Goal: Information Seeking & Learning: Learn about a topic

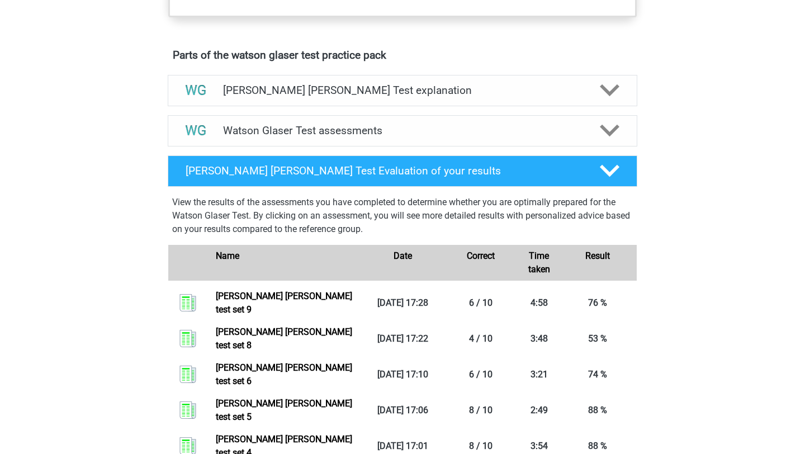
scroll to position [576, 0]
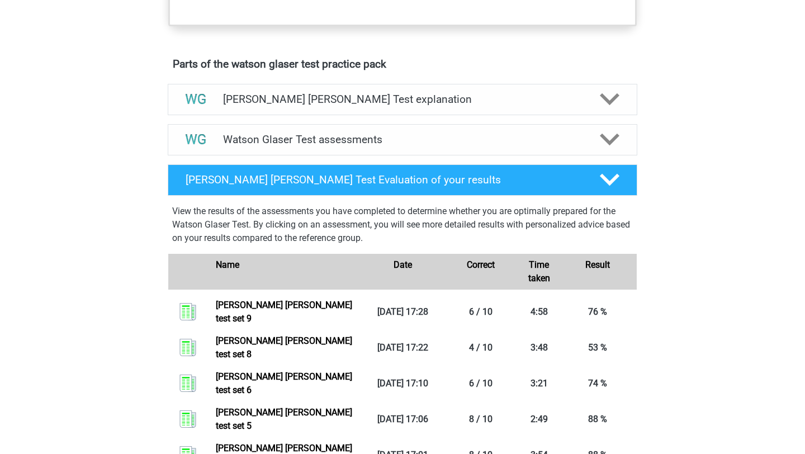
click at [249, 174] on div "Watson Glaser Test Evaluation of your results View the results of the assessmen…" at bounding box center [402, 374] width 513 height 429
click at [253, 155] on div "Watson Glaser Test assessments" at bounding box center [403, 139] width 470 height 31
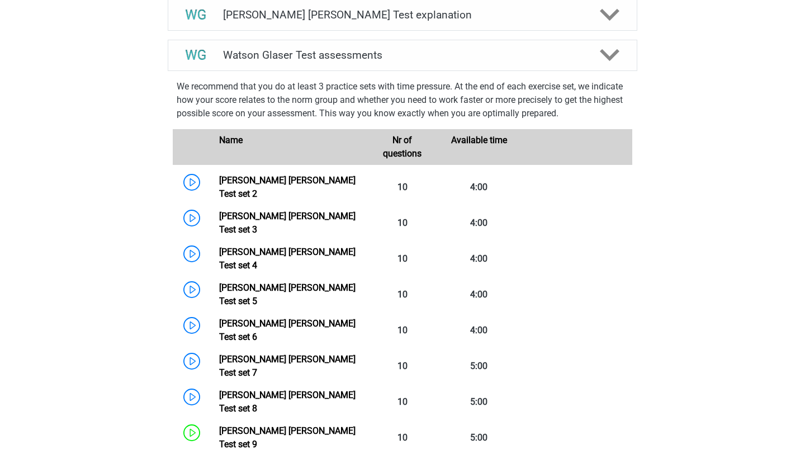
scroll to position [713, 0]
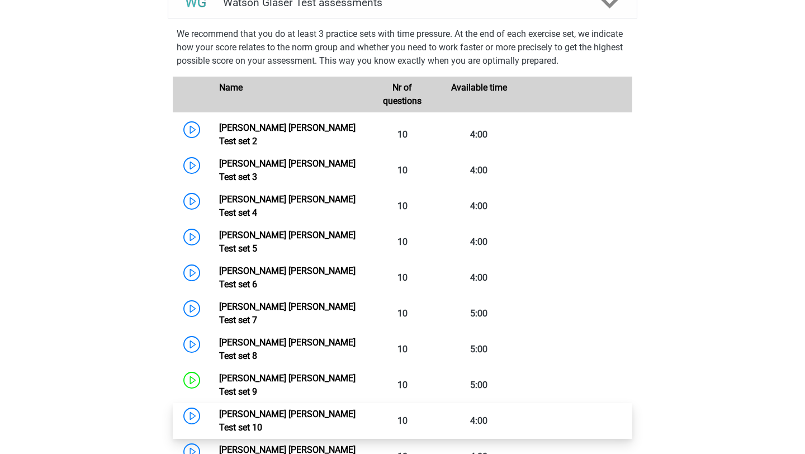
click at [219, 409] on link "Watson Glaser Test set 10" at bounding box center [287, 421] width 136 height 24
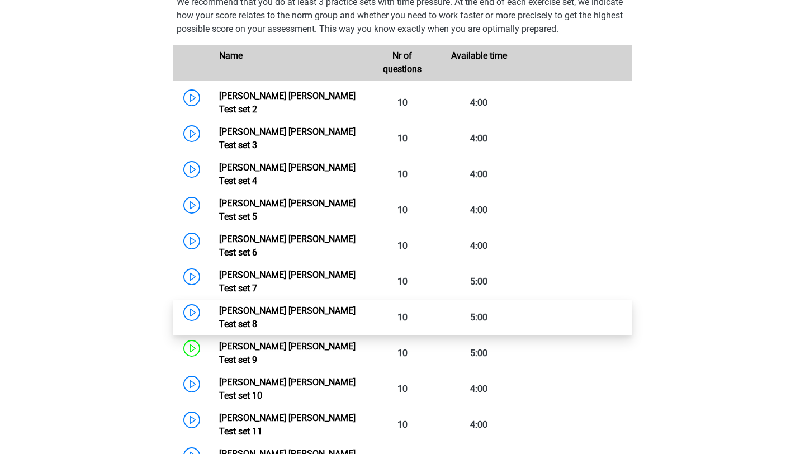
scroll to position [749, 0]
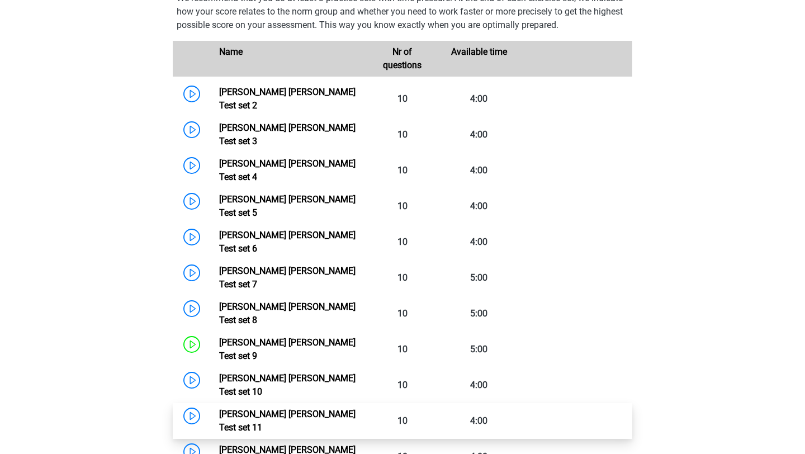
click at [219, 409] on link "Watson Glaser Test set 11" at bounding box center [287, 421] width 136 height 24
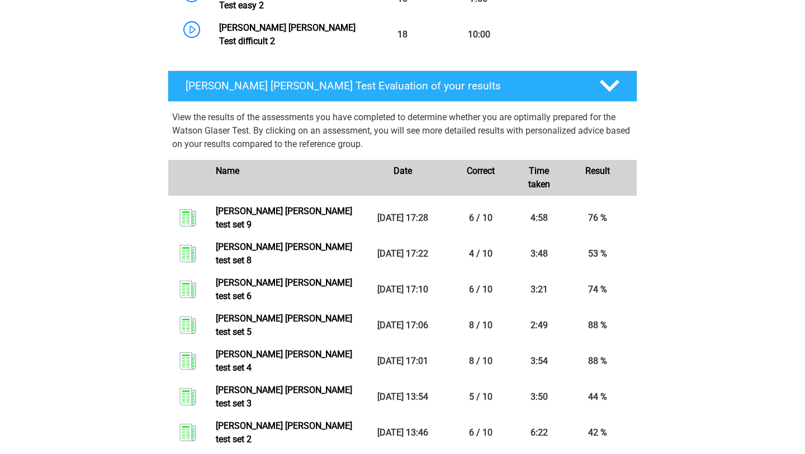
scroll to position [1138, 0]
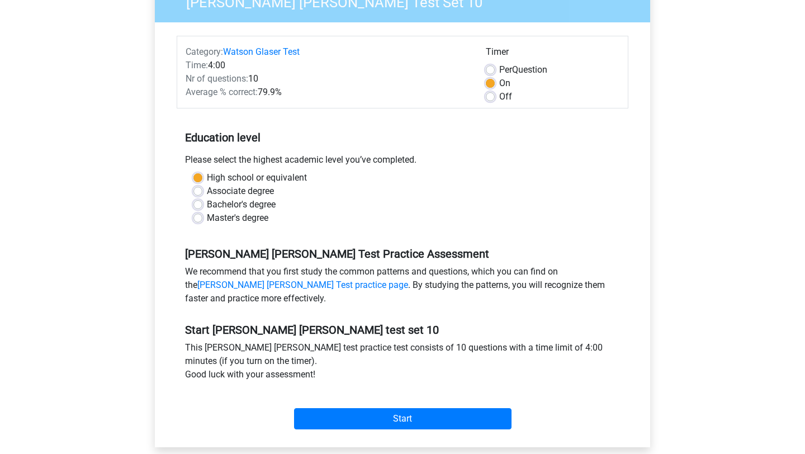
scroll to position [182, 0]
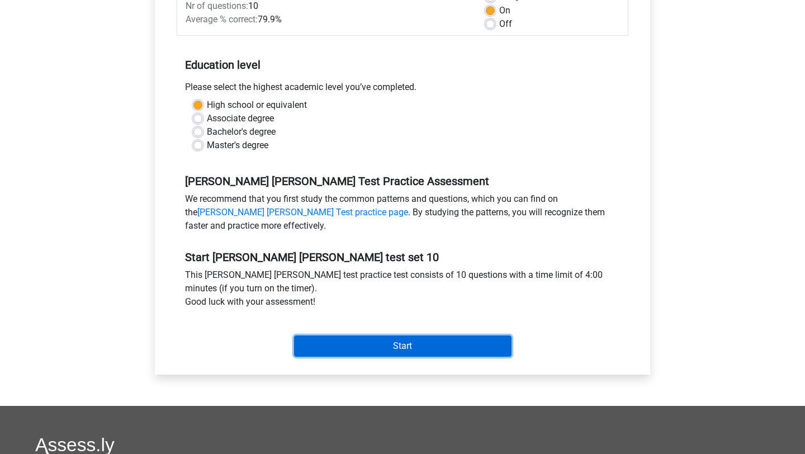
click at [334, 346] on input "Start" at bounding box center [402, 345] width 217 height 21
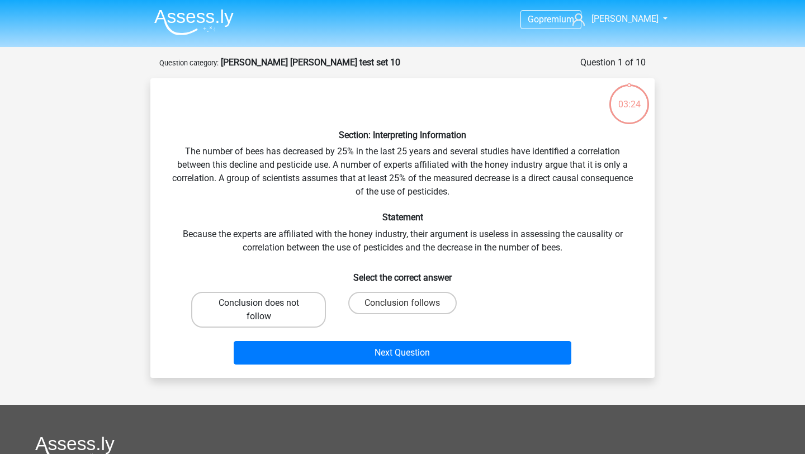
click at [314, 310] on label "Conclusion does not follow" at bounding box center [258, 310] width 135 height 36
click at [266, 310] on input "Conclusion does not follow" at bounding box center [262, 306] width 7 height 7
radio input "true"
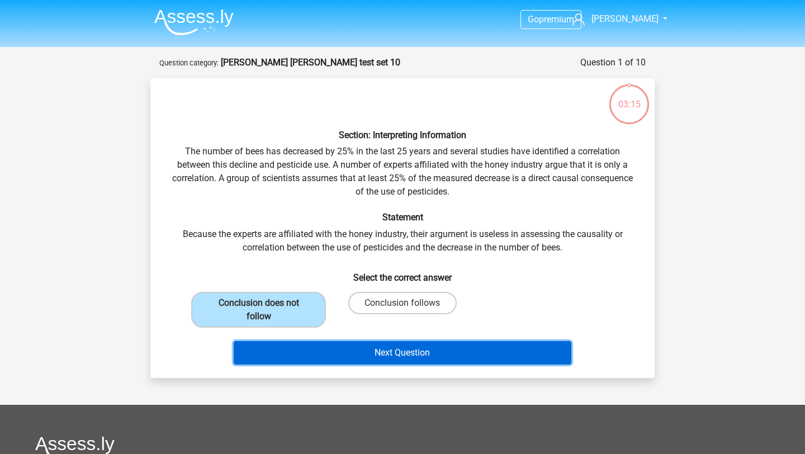
click at [336, 353] on button "Next Question" at bounding box center [403, 352] width 338 height 23
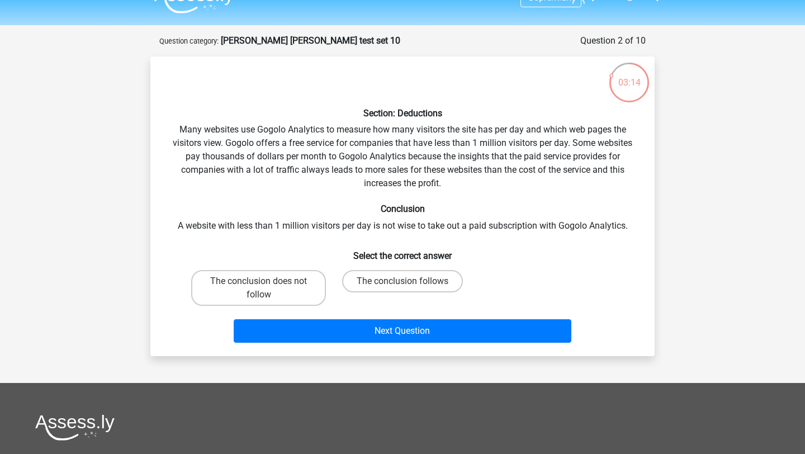
scroll to position [20, 0]
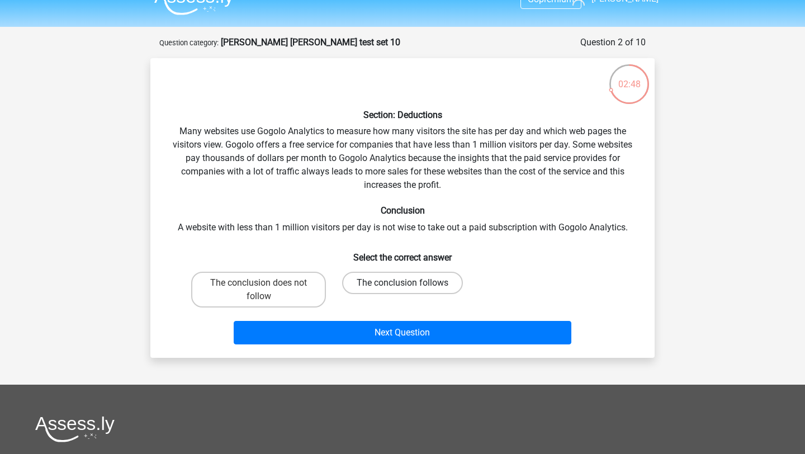
click at [383, 287] on label "The conclusion follows" at bounding box center [402, 283] width 121 height 22
click at [403, 287] on input "The conclusion follows" at bounding box center [406, 286] width 7 height 7
radio input "true"
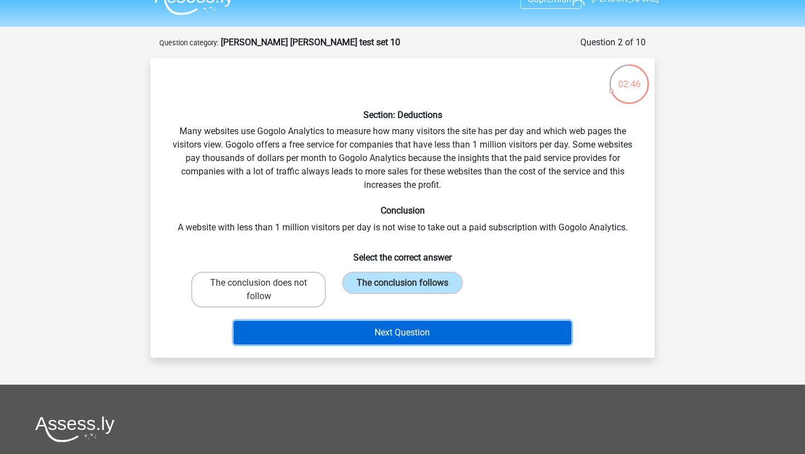
click at [387, 335] on button "Next Question" at bounding box center [403, 332] width 338 height 23
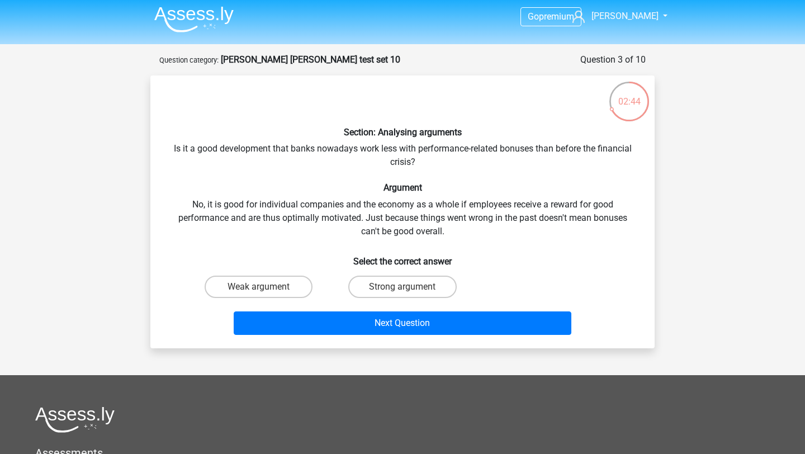
scroll to position [2, 0]
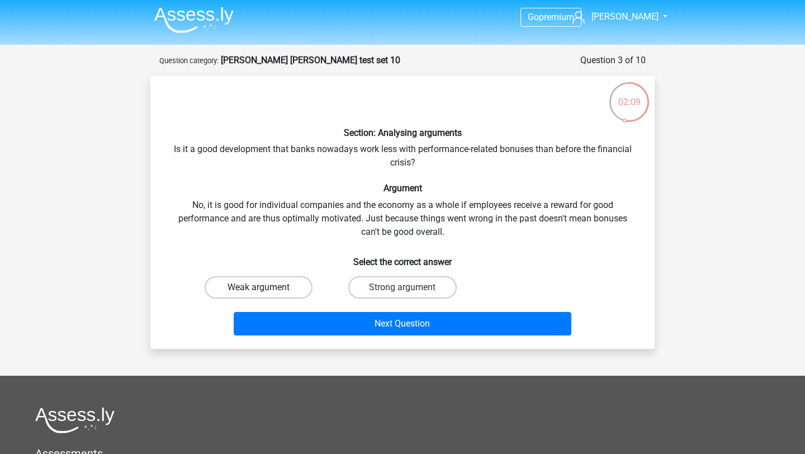
click at [275, 280] on label "Weak argument" at bounding box center [259, 287] width 108 height 22
click at [266, 287] on input "Weak argument" at bounding box center [262, 290] width 7 height 7
radio input "true"
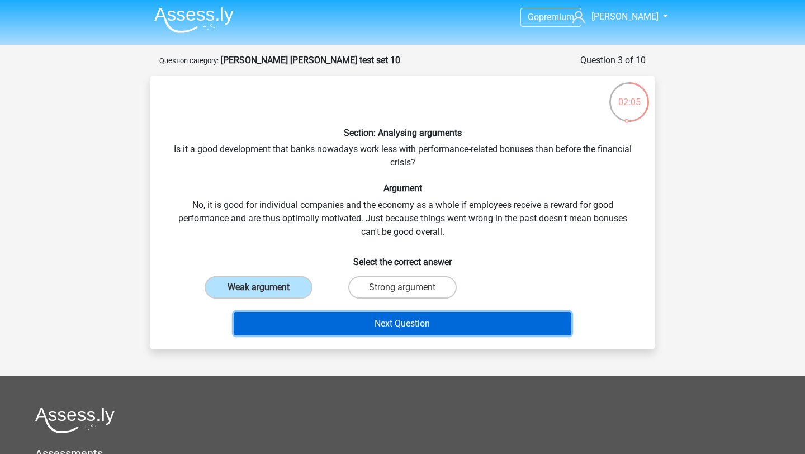
click at [312, 323] on button "Next Question" at bounding box center [403, 323] width 338 height 23
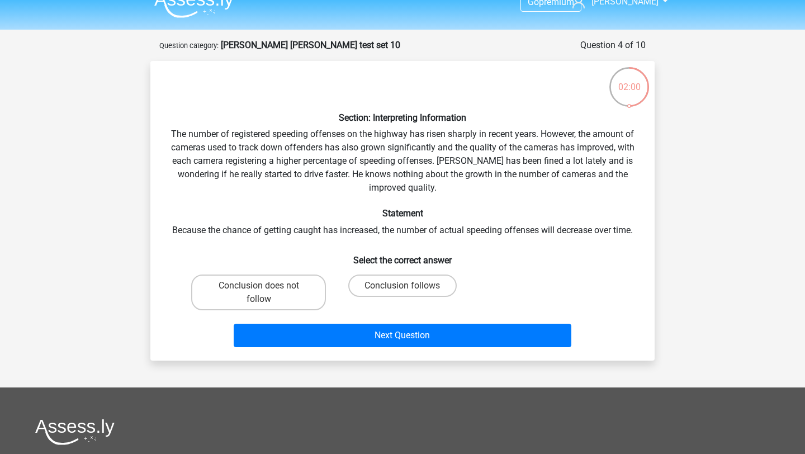
scroll to position [16, 0]
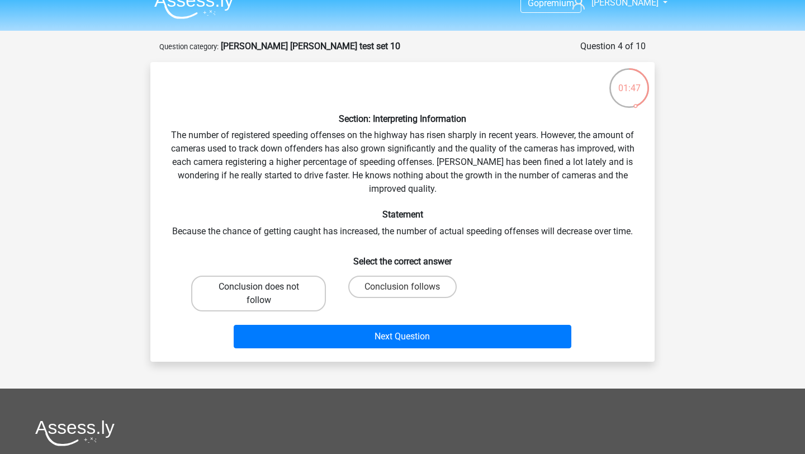
click at [283, 285] on label "Conclusion does not follow" at bounding box center [258, 294] width 135 height 36
click at [266, 287] on input "Conclusion does not follow" at bounding box center [262, 290] width 7 height 7
radio input "true"
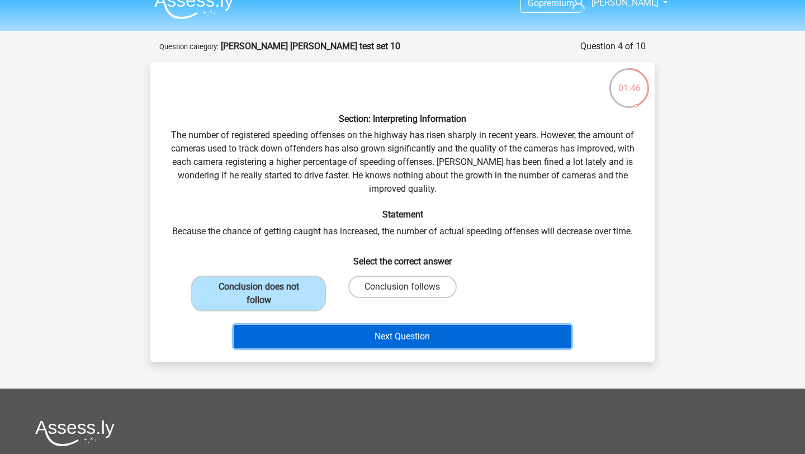
click at [313, 344] on button "Next Question" at bounding box center [403, 336] width 338 height 23
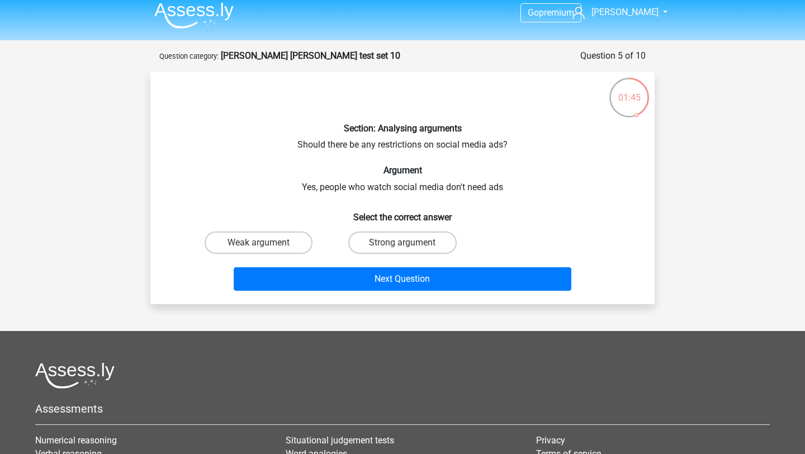
scroll to position [0, 0]
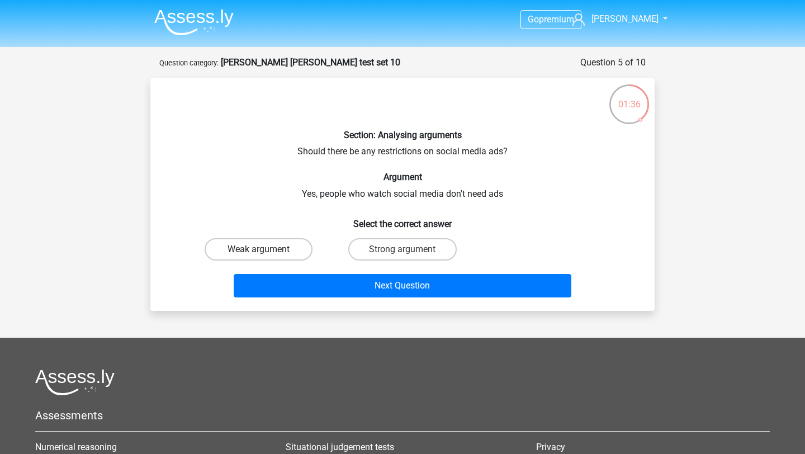
click at [270, 249] on label "Weak argument" at bounding box center [259, 249] width 108 height 22
click at [266, 249] on input "Weak argument" at bounding box center [262, 252] width 7 height 7
radio input "true"
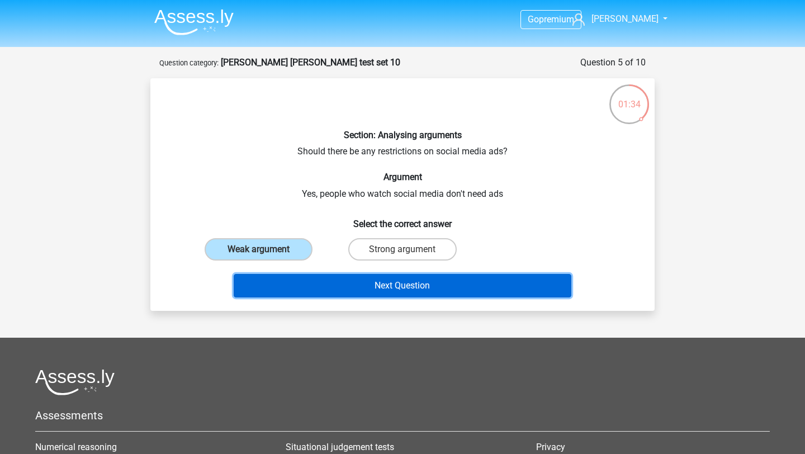
click at [312, 280] on button "Next Question" at bounding box center [403, 285] width 338 height 23
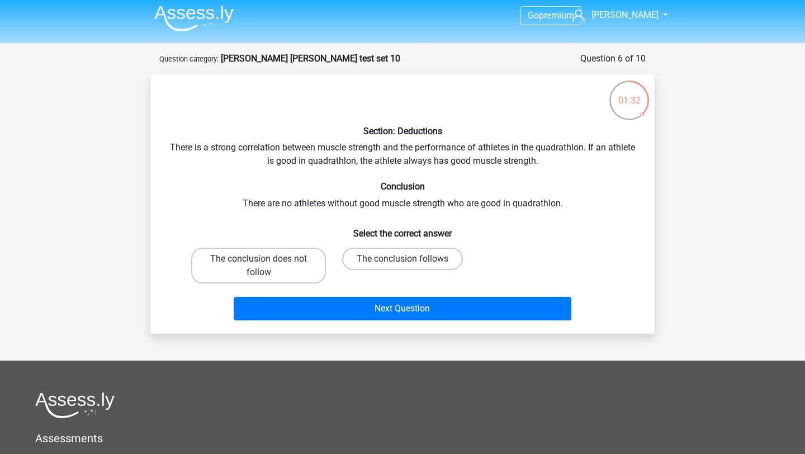
scroll to position [3, 0]
click at [377, 258] on label "The conclusion follows" at bounding box center [402, 259] width 121 height 22
click at [403, 259] on input "The conclusion follows" at bounding box center [406, 262] width 7 height 7
radio input "true"
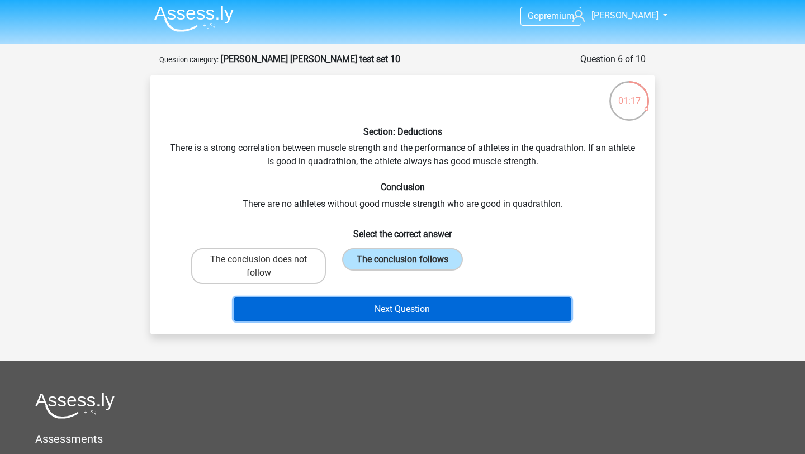
click at [376, 307] on button "Next Question" at bounding box center [403, 308] width 338 height 23
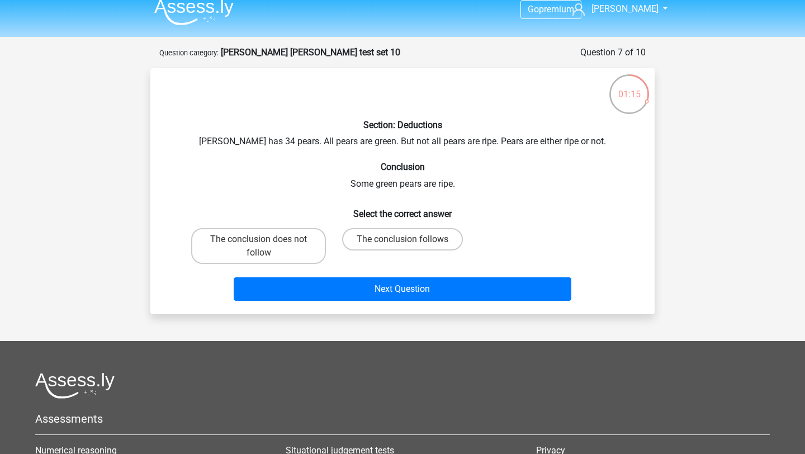
scroll to position [0, 0]
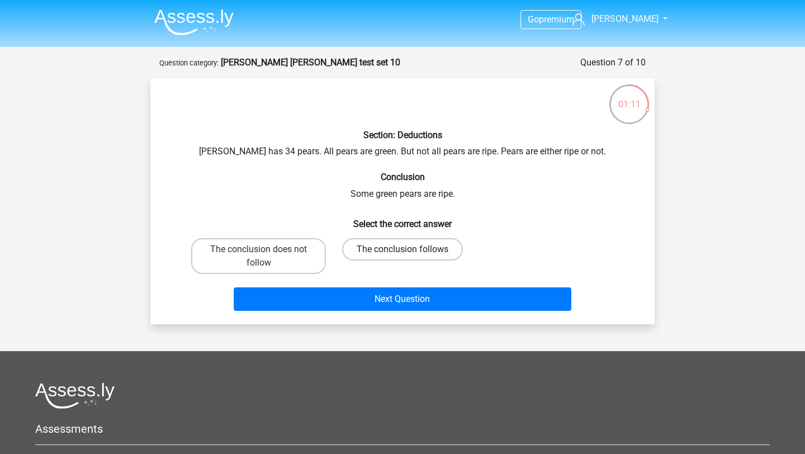
click at [370, 250] on label "The conclusion follows" at bounding box center [402, 249] width 121 height 22
click at [403, 250] on input "The conclusion follows" at bounding box center [406, 252] width 7 height 7
radio input "true"
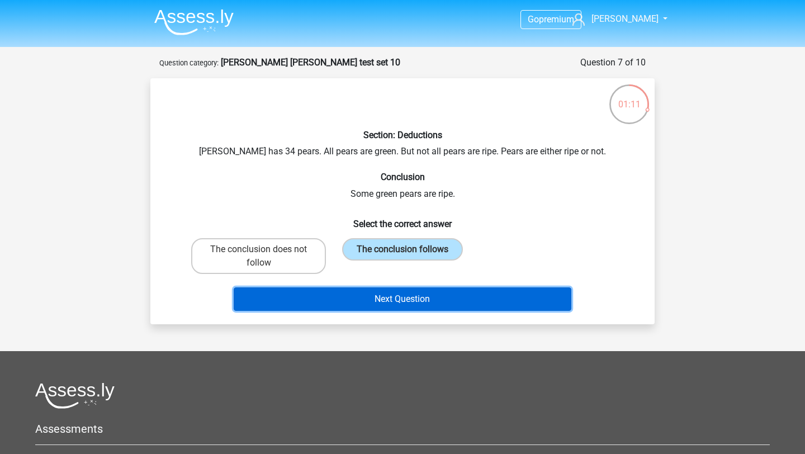
click at [370, 292] on button "Next Question" at bounding box center [403, 298] width 338 height 23
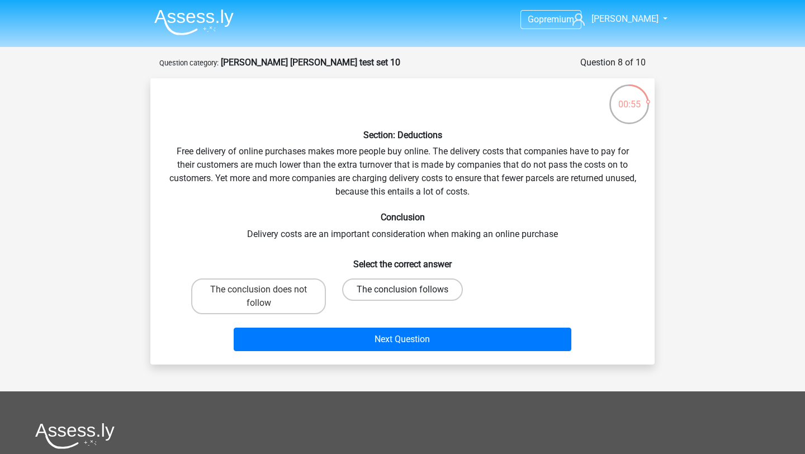
click at [367, 293] on label "The conclusion follows" at bounding box center [402, 289] width 121 height 22
click at [403, 293] on input "The conclusion follows" at bounding box center [406, 293] width 7 height 7
radio input "true"
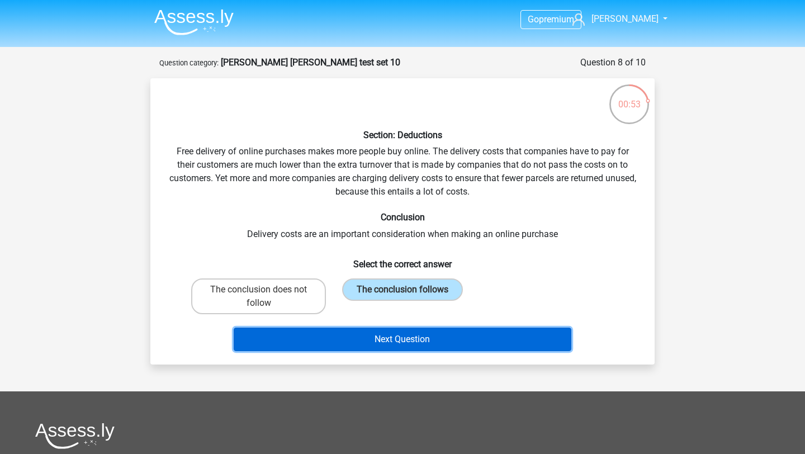
click at [381, 341] on button "Next Question" at bounding box center [403, 339] width 338 height 23
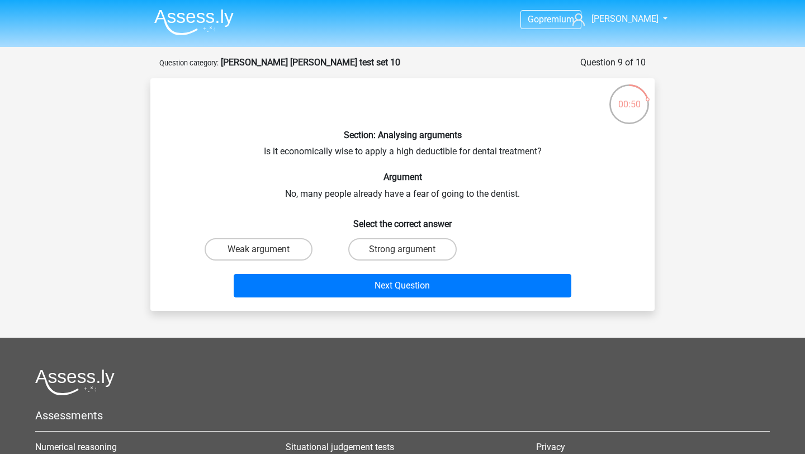
scroll to position [2, 0]
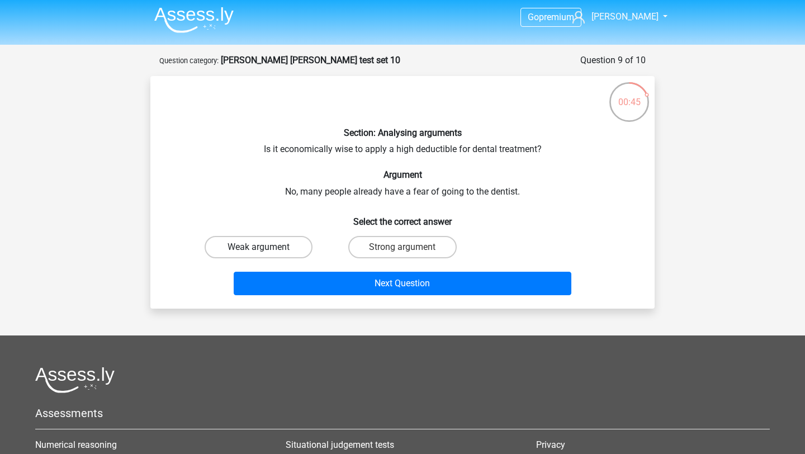
click at [280, 242] on label "Weak argument" at bounding box center [259, 247] width 108 height 22
click at [266, 247] on input "Weak argument" at bounding box center [262, 250] width 7 height 7
radio input "true"
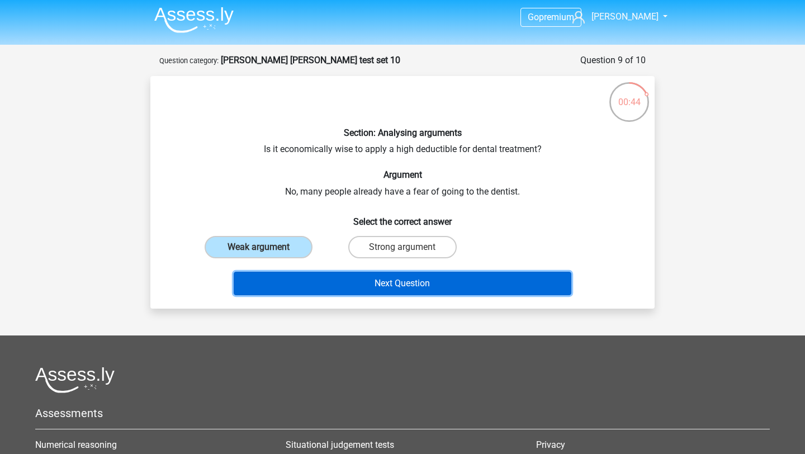
click at [323, 281] on button "Next Question" at bounding box center [403, 283] width 338 height 23
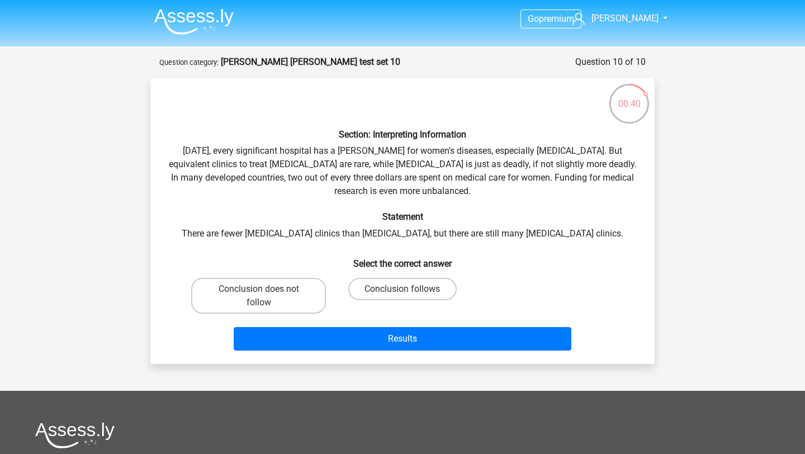
scroll to position [0, 0]
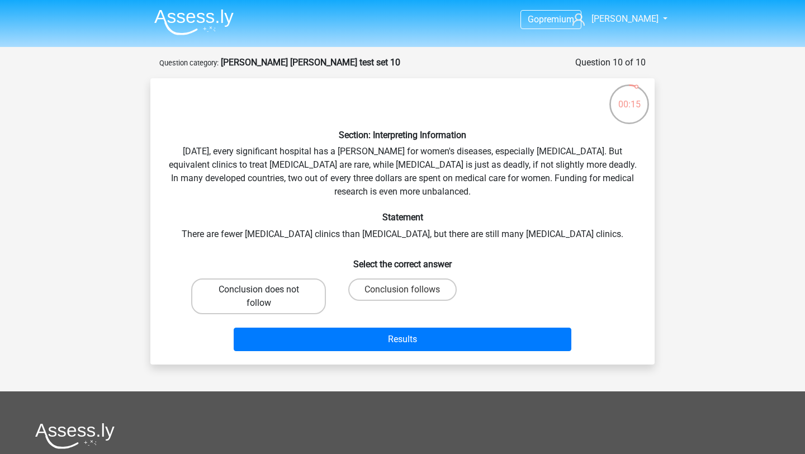
click at [281, 292] on label "Conclusion does not follow" at bounding box center [258, 296] width 135 height 36
click at [266, 292] on input "Conclusion does not follow" at bounding box center [262, 293] width 7 height 7
radio input "true"
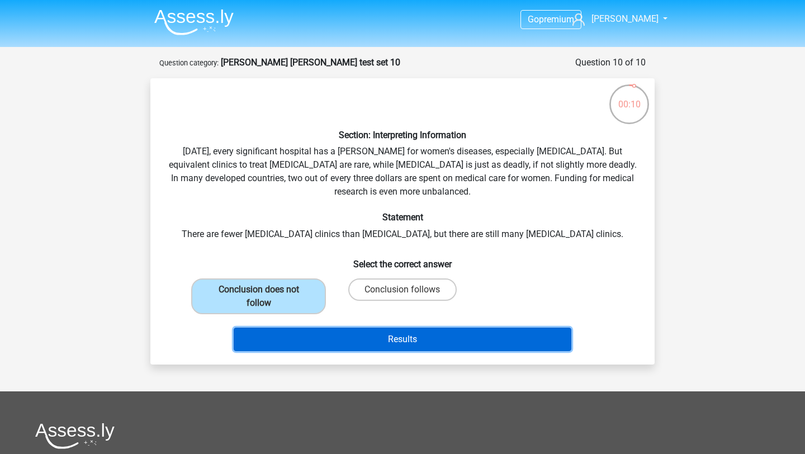
click at [379, 345] on button "Results" at bounding box center [403, 339] width 338 height 23
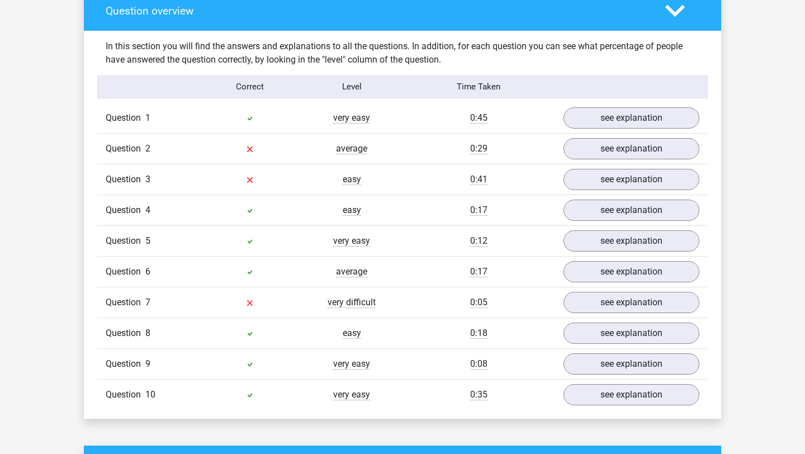
scroll to position [825, 0]
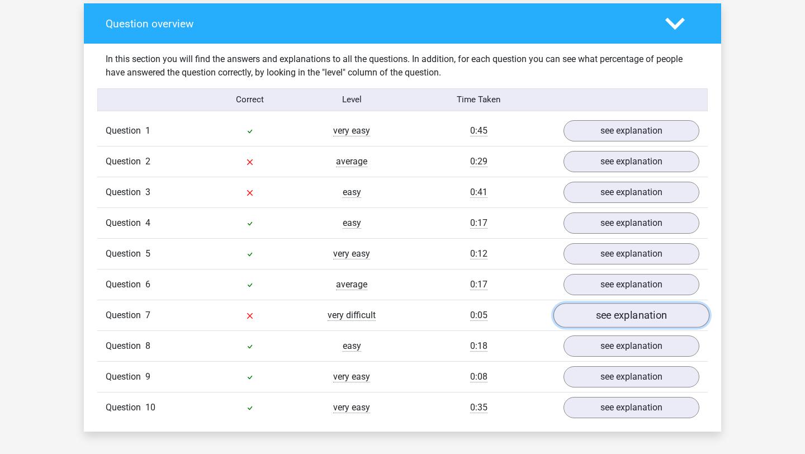
click at [589, 318] on link "see explanation" at bounding box center [632, 315] width 156 height 25
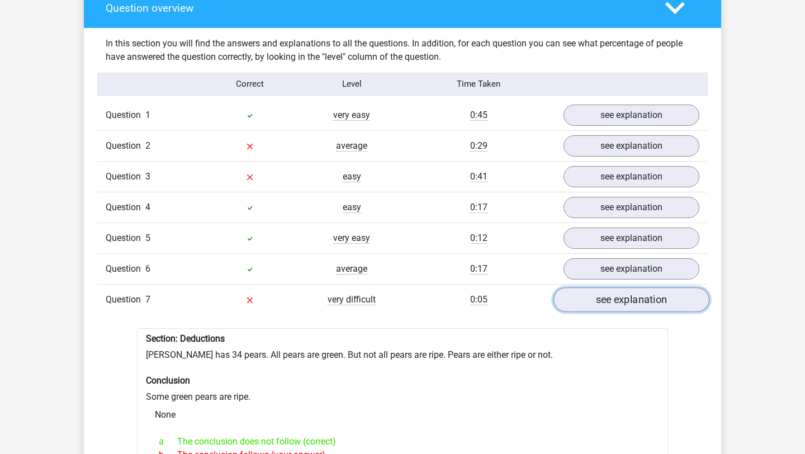
scroll to position [800, 0]
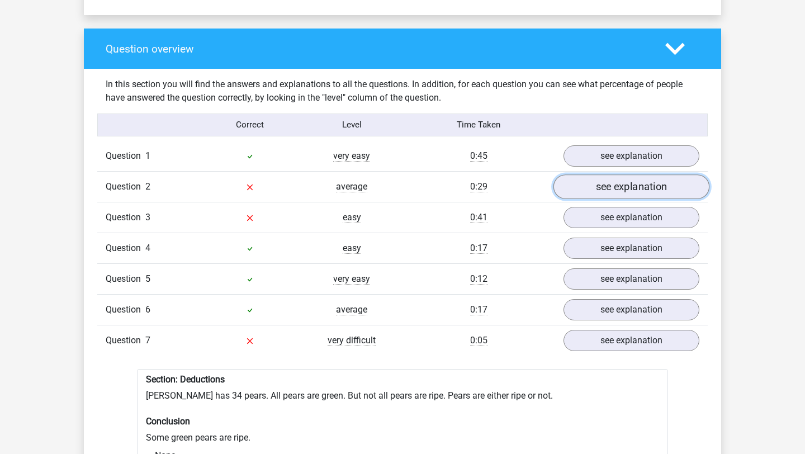
click at [600, 191] on link "see explanation" at bounding box center [632, 186] width 156 height 25
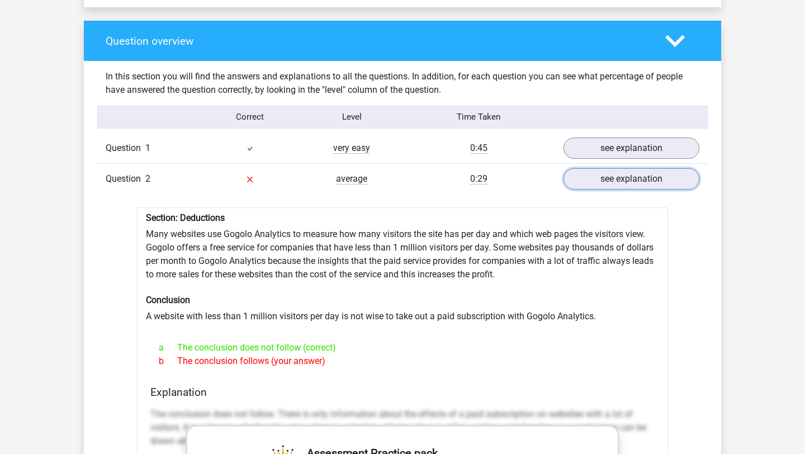
scroll to position [808, 0]
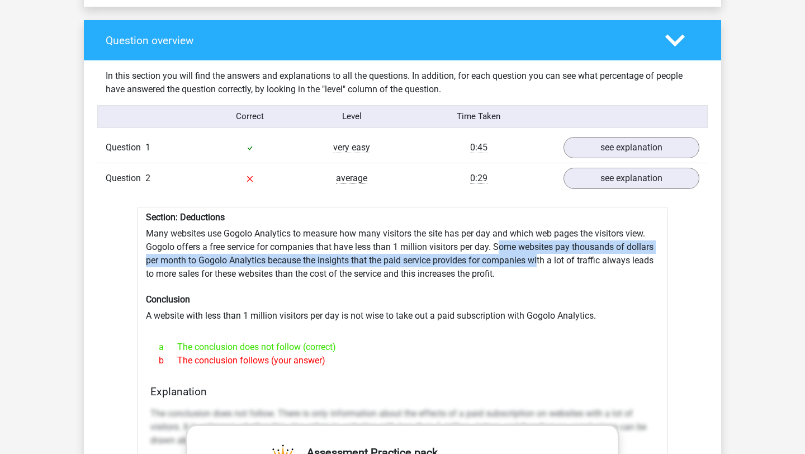
drag, startPoint x: 499, startPoint y: 249, endPoint x: 539, endPoint y: 258, distance: 41.1
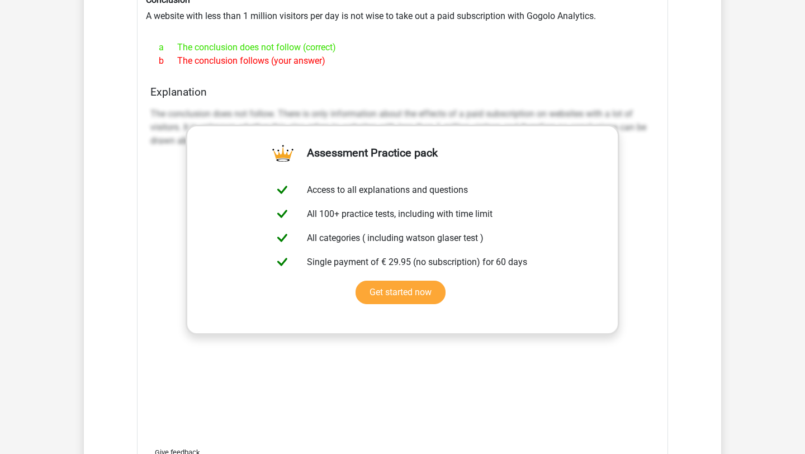
scroll to position [1204, 0]
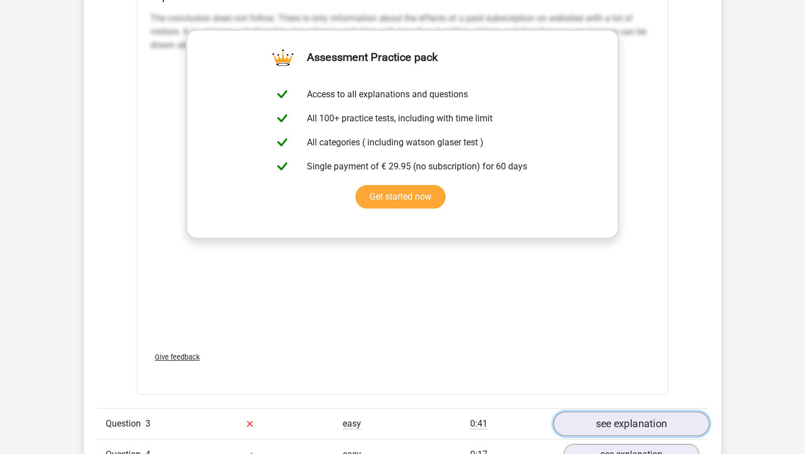
click at [597, 419] on link "see explanation" at bounding box center [632, 424] width 156 height 25
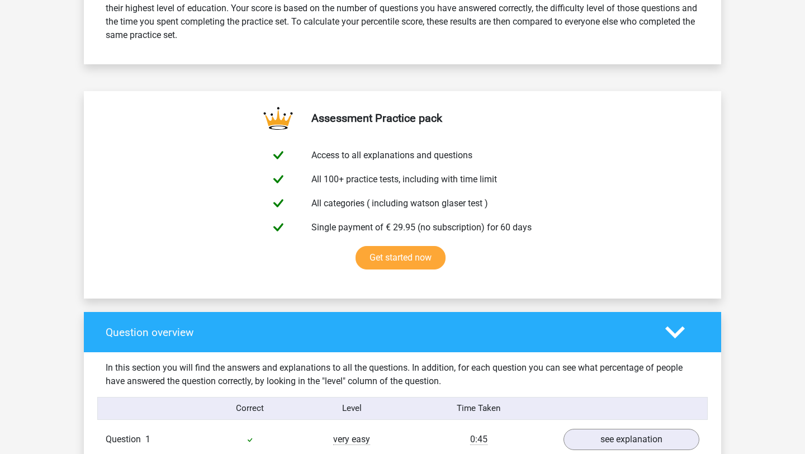
scroll to position [182, 0]
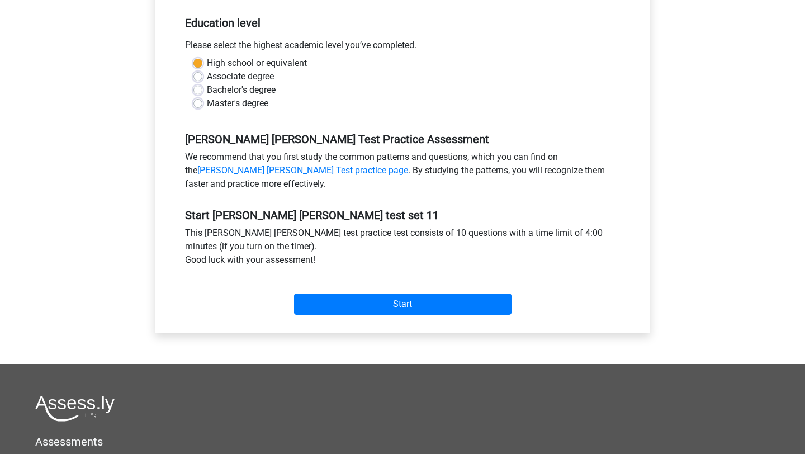
scroll to position [328, 0]
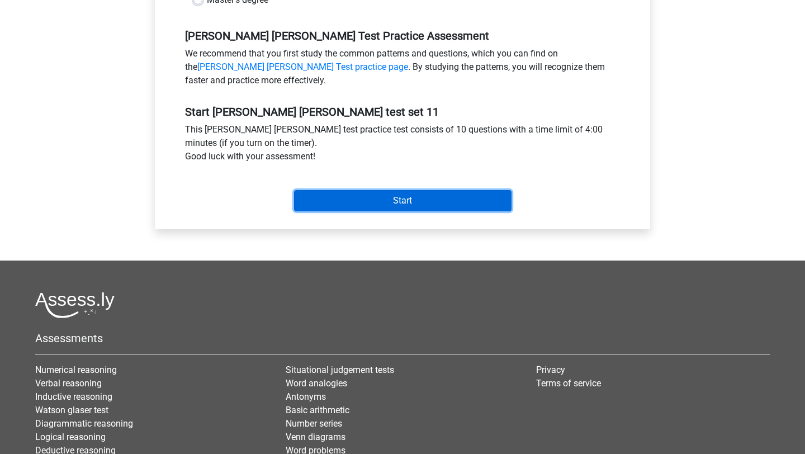
click at [400, 202] on input "Start" at bounding box center [402, 200] width 217 height 21
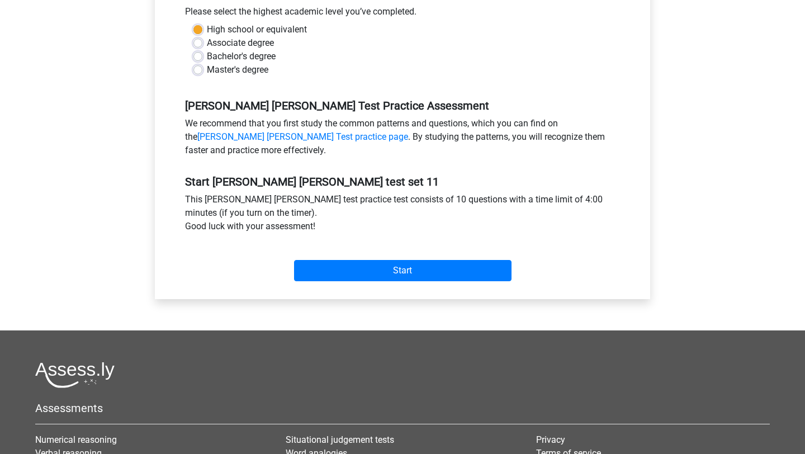
scroll to position [0, 0]
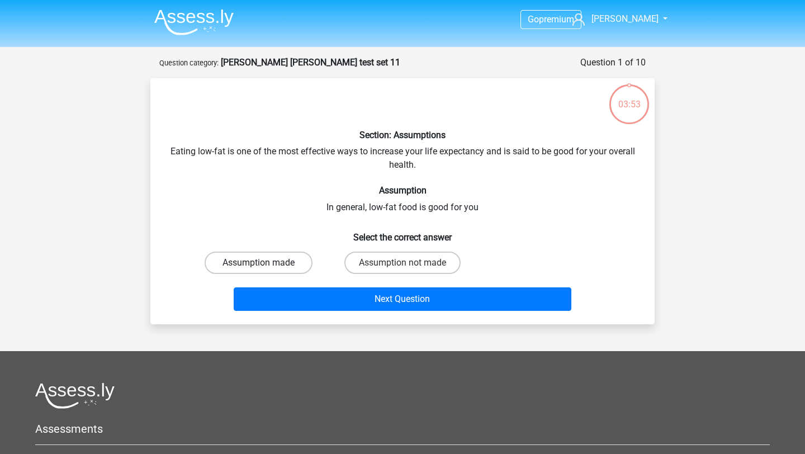
click at [269, 268] on label "Assumption made" at bounding box center [259, 263] width 108 height 22
click at [266, 268] on input "Assumption made" at bounding box center [262, 266] width 7 height 7
radio input "true"
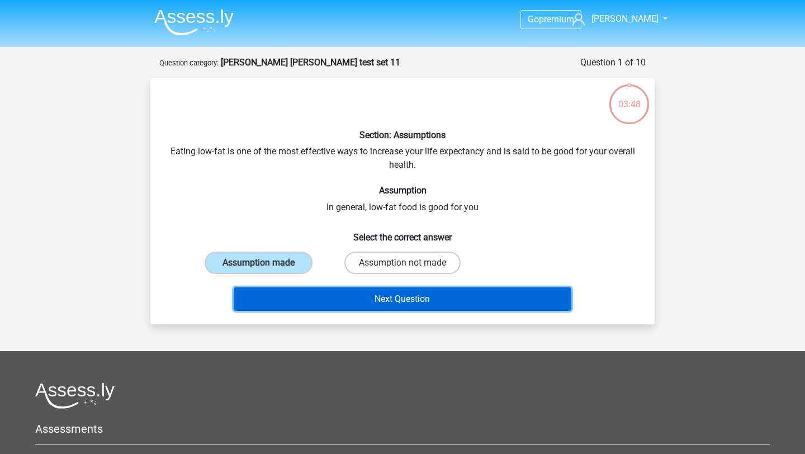
click at [529, 296] on button "Next Question" at bounding box center [403, 298] width 338 height 23
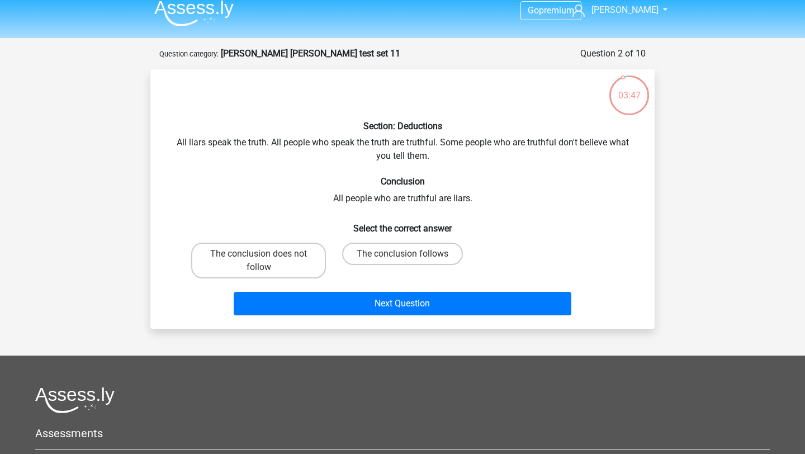
scroll to position [5, 0]
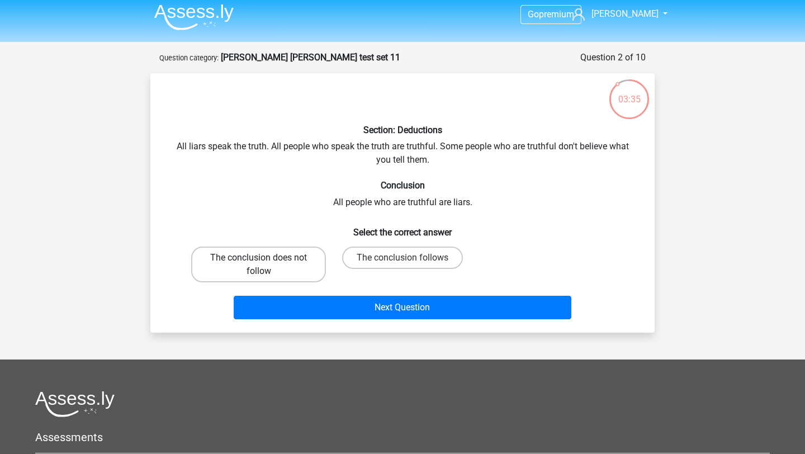
click at [287, 269] on label "The conclusion does not follow" at bounding box center [258, 265] width 135 height 36
click at [266, 265] on input "The conclusion does not follow" at bounding box center [262, 261] width 7 height 7
radio input "true"
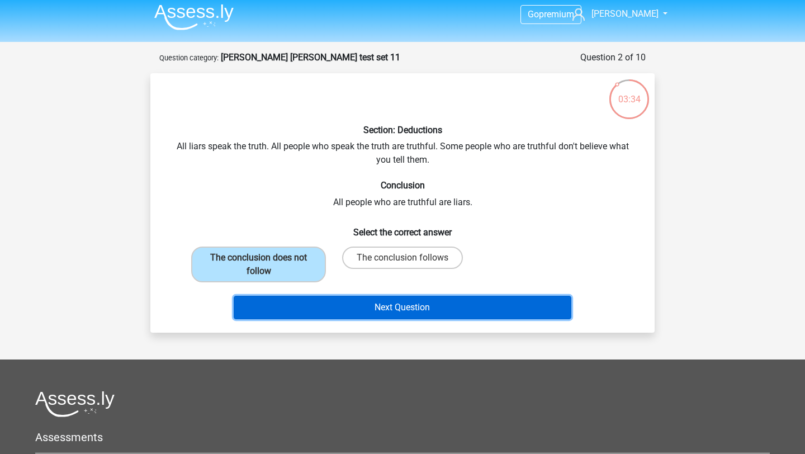
click at [337, 305] on button "Next Question" at bounding box center [403, 307] width 338 height 23
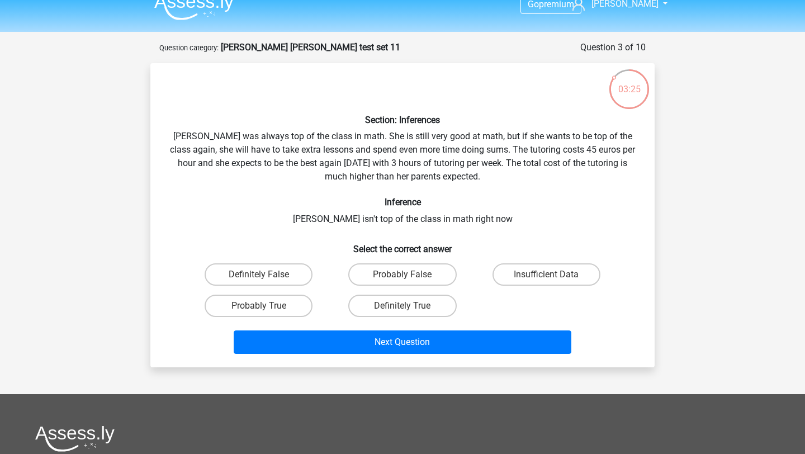
scroll to position [18, 0]
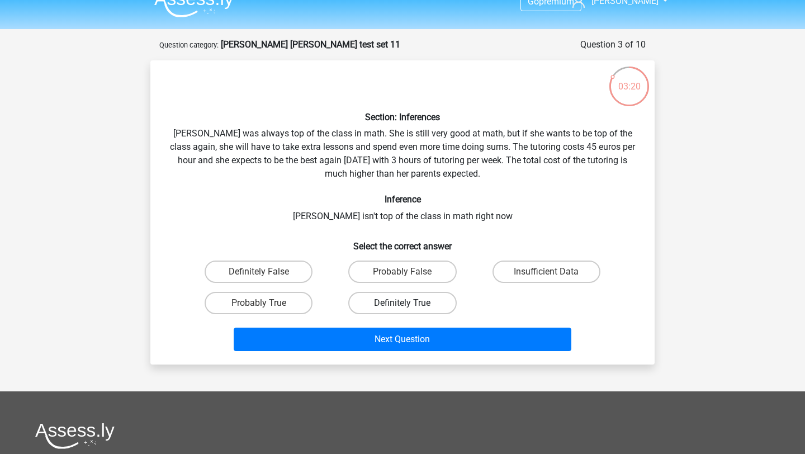
click at [395, 304] on label "Definitely True" at bounding box center [402, 303] width 108 height 22
click at [403, 304] on input "Definitely True" at bounding box center [406, 306] width 7 height 7
radio input "true"
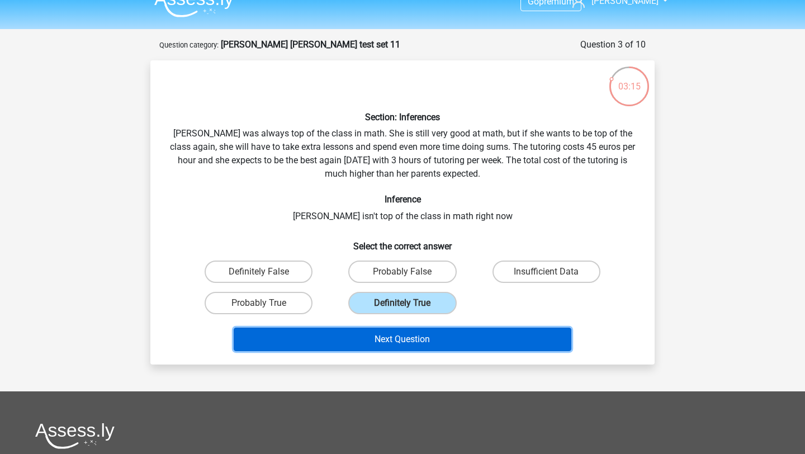
click at [442, 344] on button "Next Question" at bounding box center [403, 339] width 338 height 23
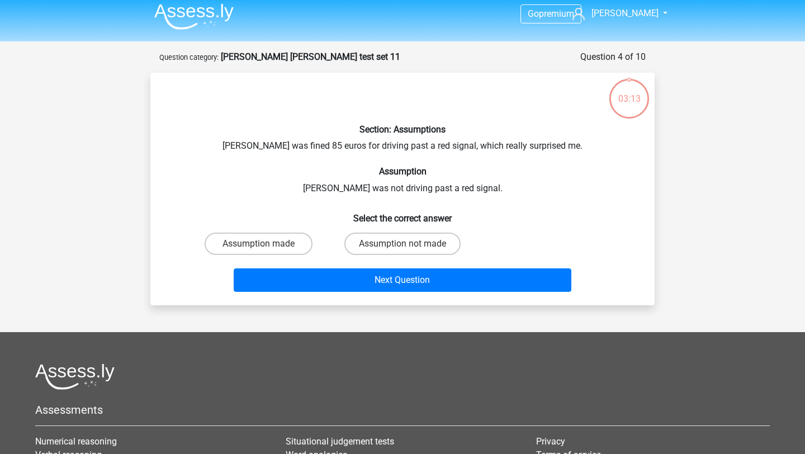
scroll to position [0, 0]
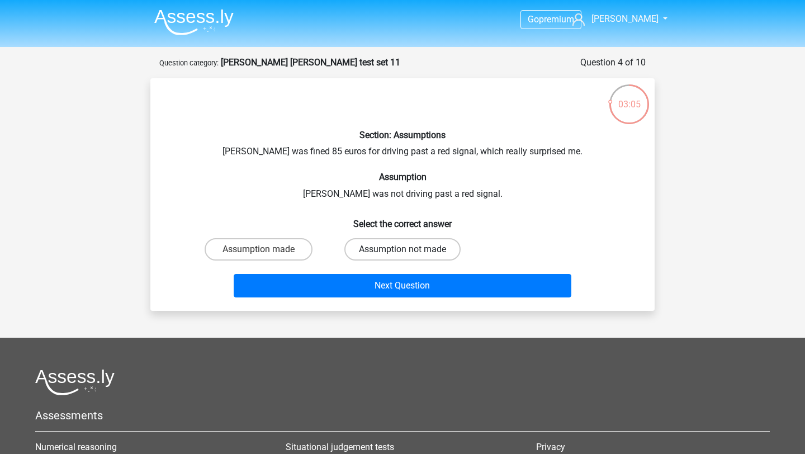
click at [363, 256] on label "Assumption not made" at bounding box center [402, 249] width 116 height 22
click at [403, 256] on input "Assumption not made" at bounding box center [406, 252] width 7 height 7
radio input "true"
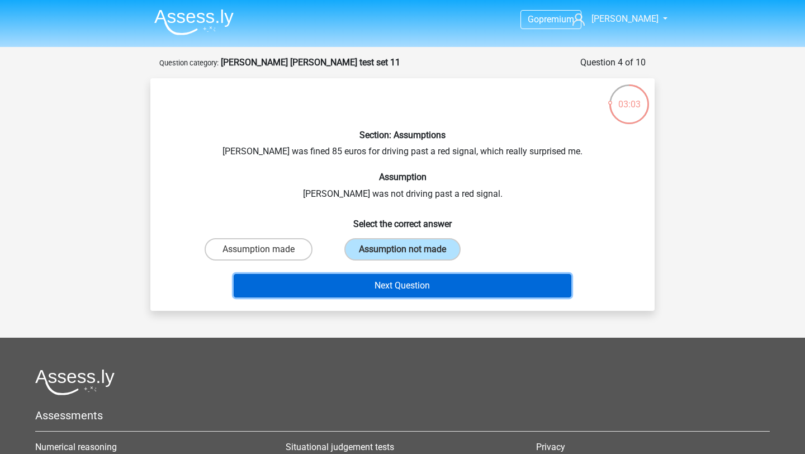
click at [386, 285] on button "Next Question" at bounding box center [403, 285] width 338 height 23
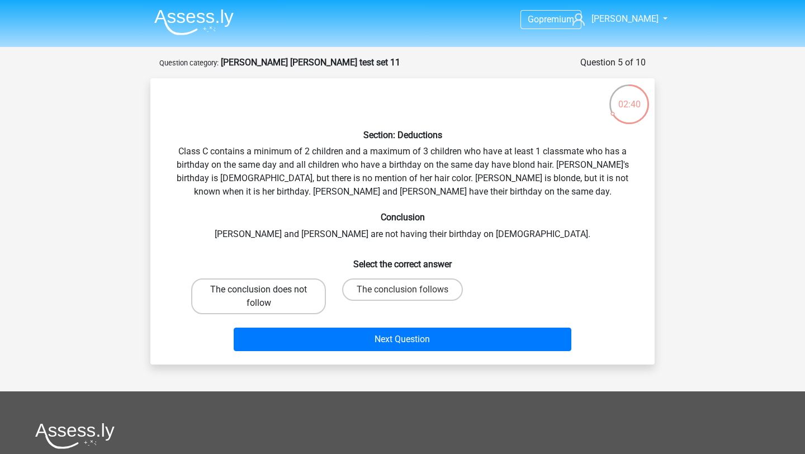
click at [294, 300] on label "The conclusion does not follow" at bounding box center [258, 296] width 135 height 36
click at [266, 297] on input "The conclusion does not follow" at bounding box center [262, 293] width 7 height 7
radio input "true"
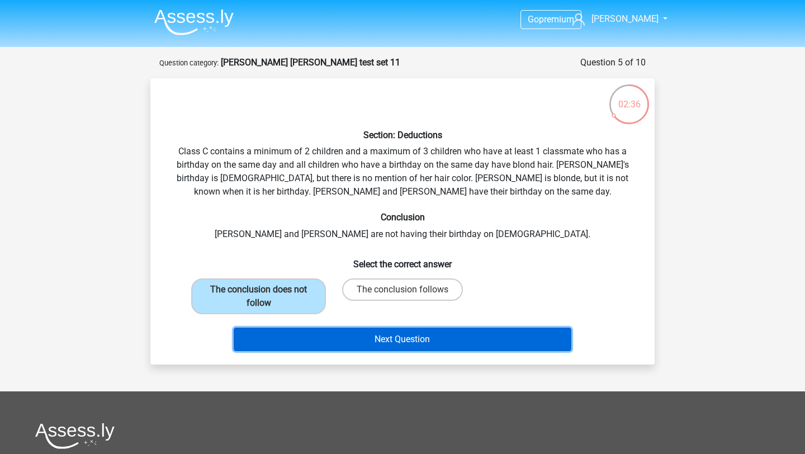
click at [385, 343] on button "Next Question" at bounding box center [403, 339] width 338 height 23
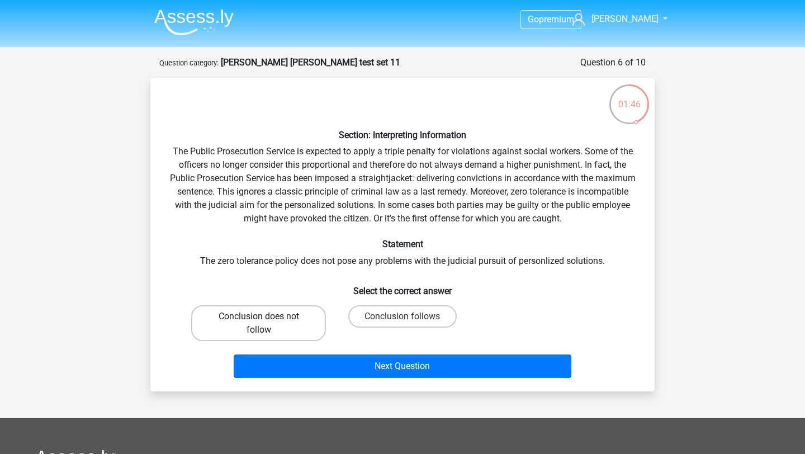
click at [276, 332] on label "Conclusion does not follow" at bounding box center [258, 323] width 135 height 36
click at [266, 324] on input "Conclusion does not follow" at bounding box center [262, 319] width 7 height 7
radio input "true"
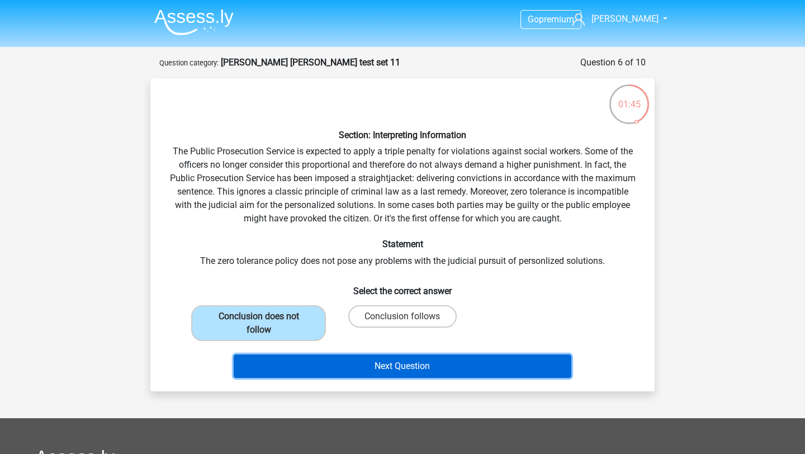
click at [290, 360] on button "Next Question" at bounding box center [403, 365] width 338 height 23
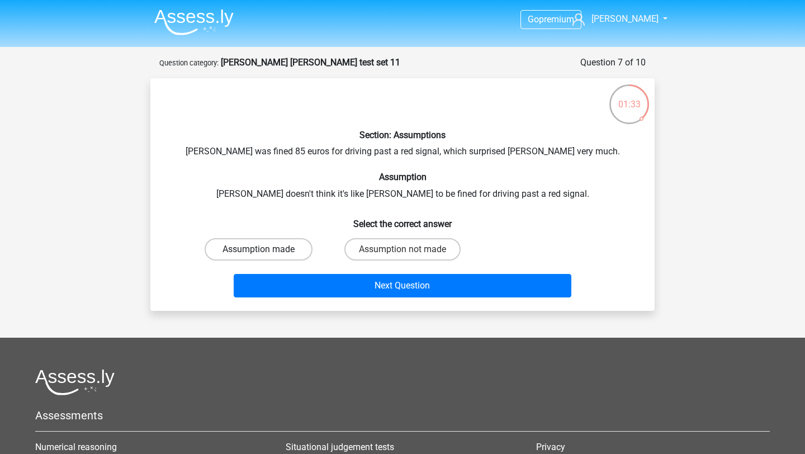
click at [281, 256] on label "Assumption made" at bounding box center [259, 249] width 108 height 22
click at [266, 256] on input "Assumption made" at bounding box center [262, 252] width 7 height 7
radio input "true"
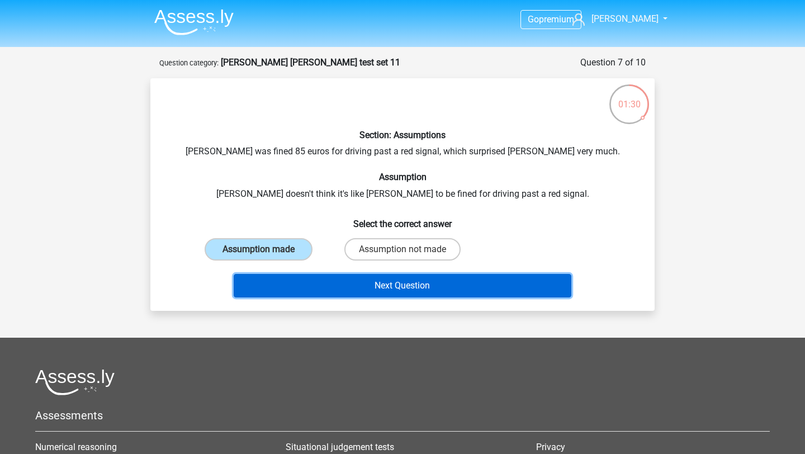
click at [285, 283] on button "Next Question" at bounding box center [403, 285] width 338 height 23
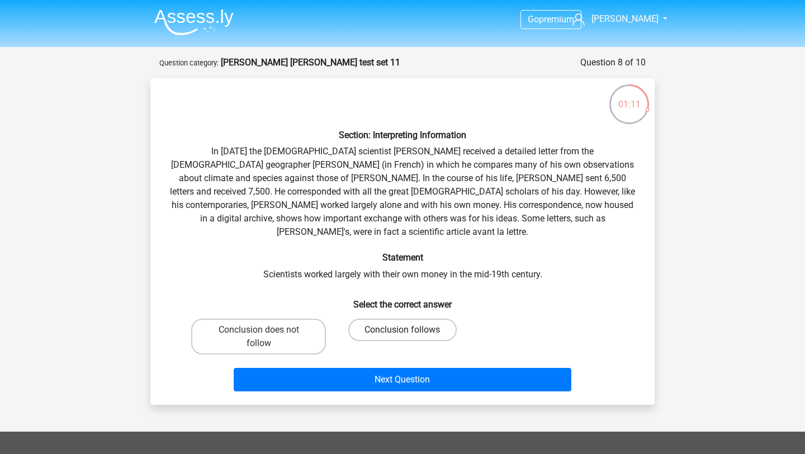
click at [381, 319] on label "Conclusion follows" at bounding box center [402, 330] width 108 height 22
click at [403, 330] on input "Conclusion follows" at bounding box center [406, 333] width 7 height 7
radio input "true"
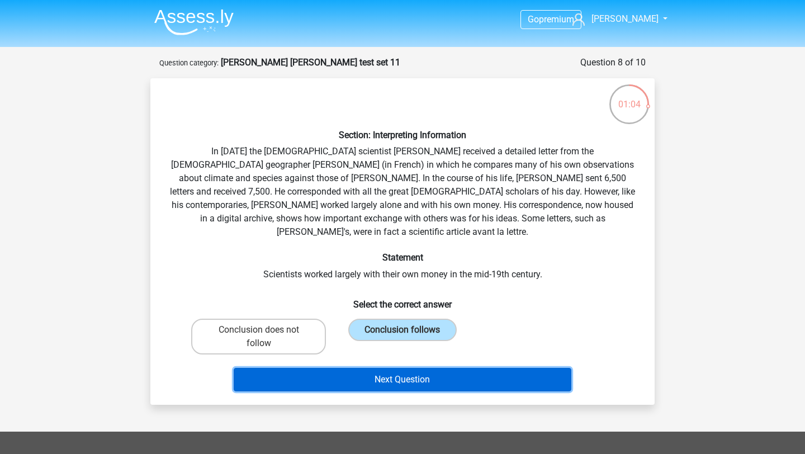
click at [347, 372] on button "Next Question" at bounding box center [403, 379] width 338 height 23
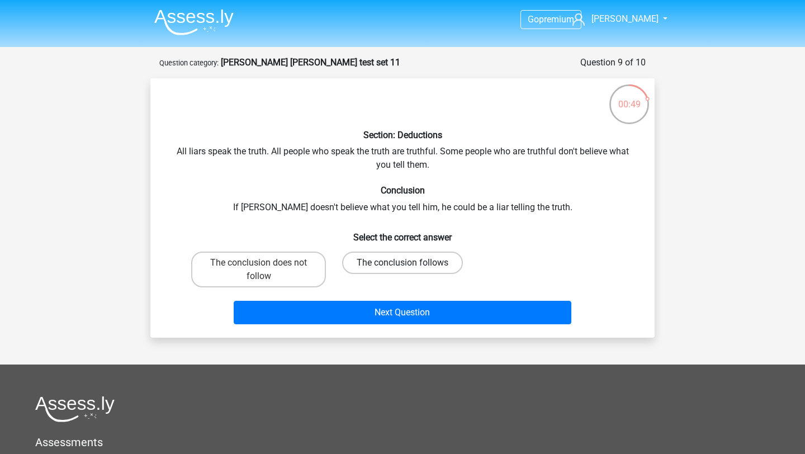
click at [371, 263] on label "The conclusion follows" at bounding box center [402, 263] width 121 height 22
click at [403, 263] on input "The conclusion follows" at bounding box center [406, 266] width 7 height 7
radio input "true"
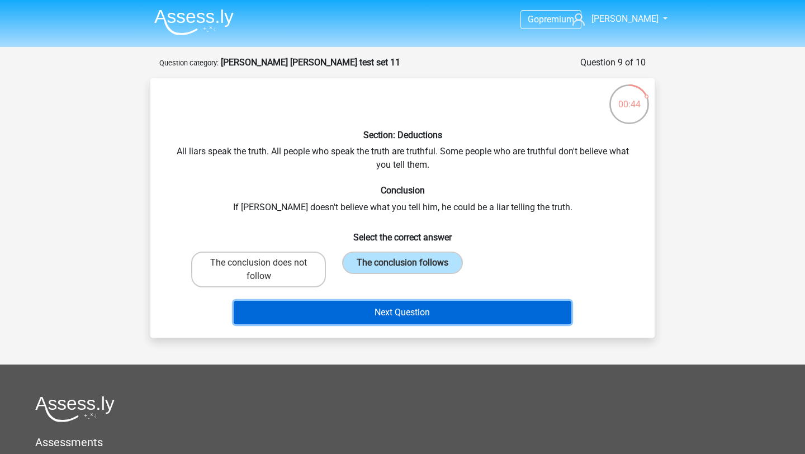
click at [469, 309] on button "Next Question" at bounding box center [403, 312] width 338 height 23
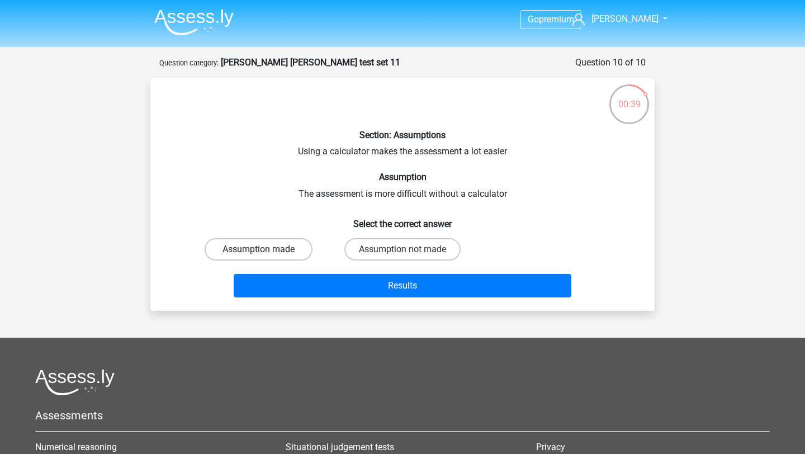
click at [294, 250] on label "Assumption made" at bounding box center [259, 249] width 108 height 22
click at [266, 250] on input "Assumption made" at bounding box center [262, 252] width 7 height 7
radio input "true"
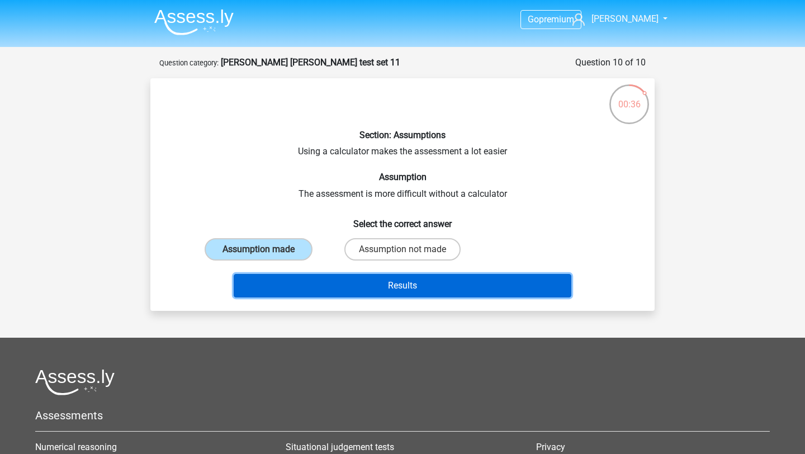
click at [336, 282] on button "Results" at bounding box center [403, 285] width 338 height 23
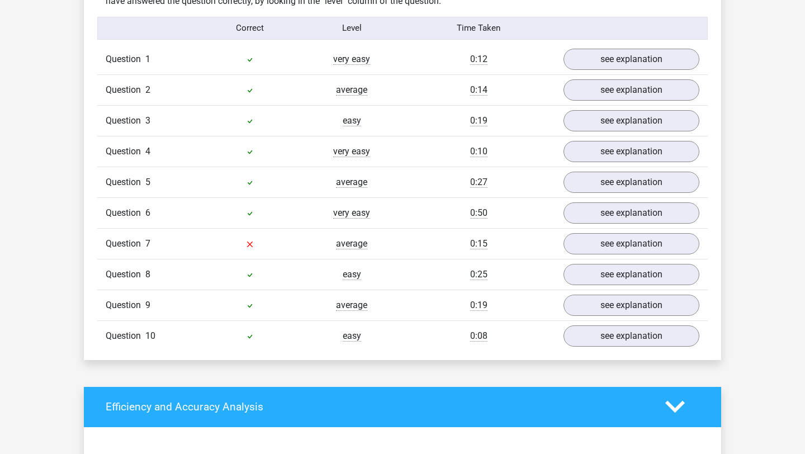
scroll to position [911, 0]
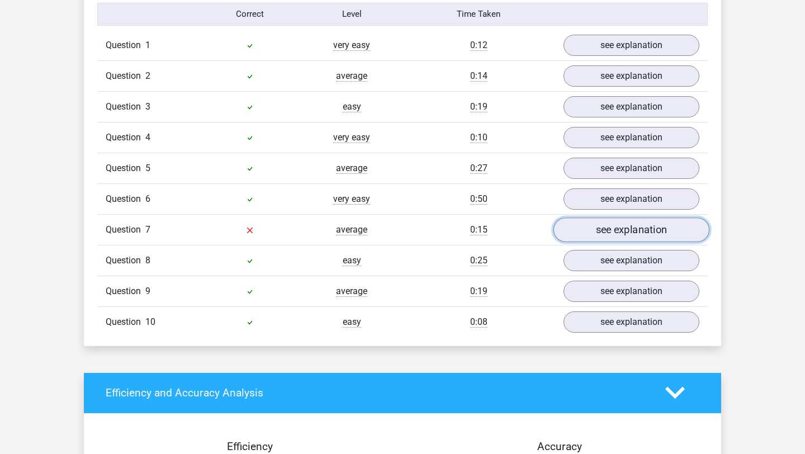
click at [595, 238] on link "see explanation" at bounding box center [632, 229] width 156 height 25
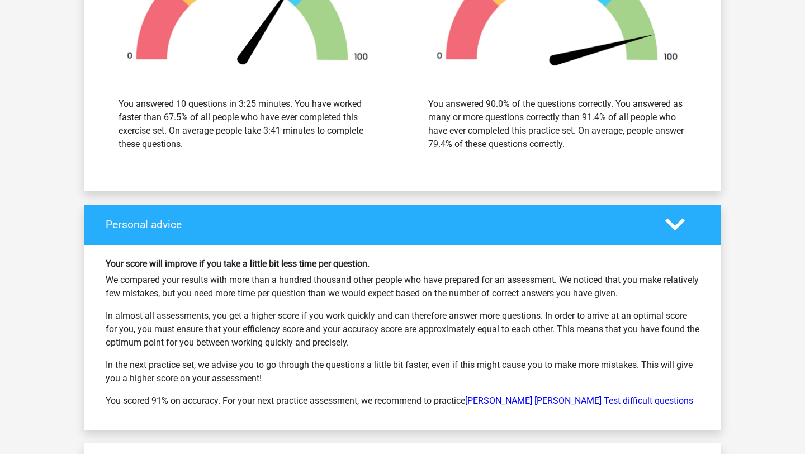
scroll to position [2044, 0]
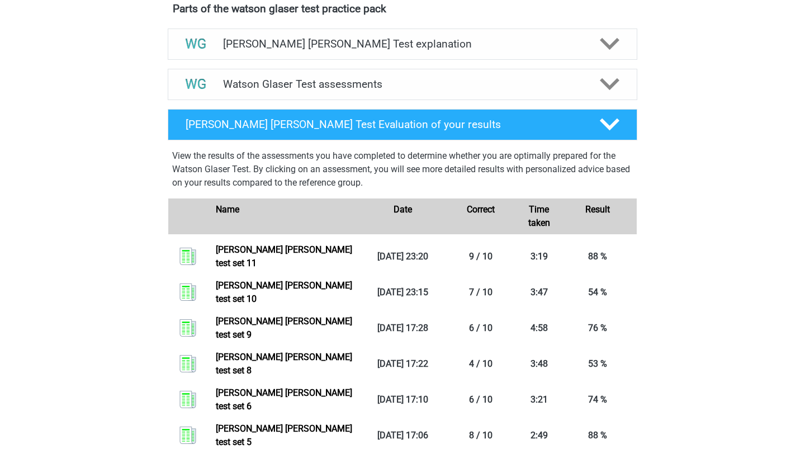
scroll to position [608, 0]
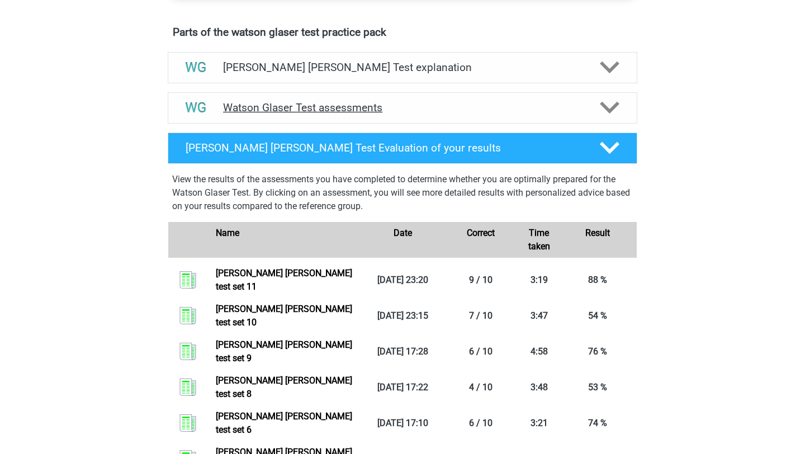
click at [236, 114] on h4 "Watson Glaser Test assessments" at bounding box center [402, 107] width 359 height 13
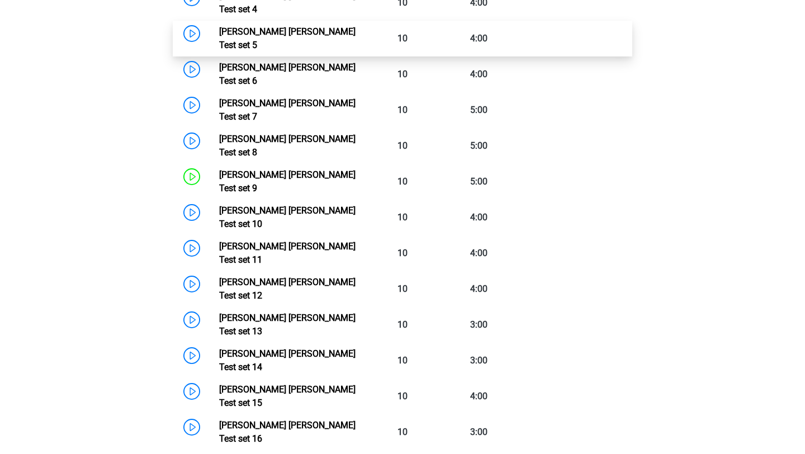
scroll to position [944, 0]
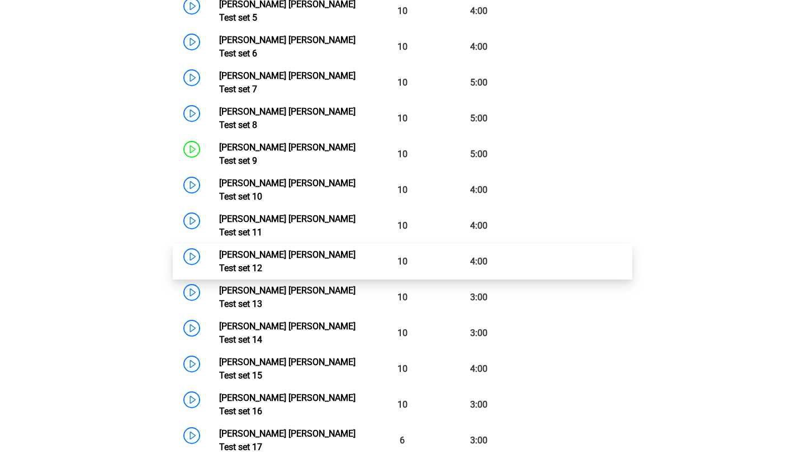
click at [219, 249] on link "[PERSON_NAME] [PERSON_NAME] Test set 12" at bounding box center [287, 261] width 136 height 24
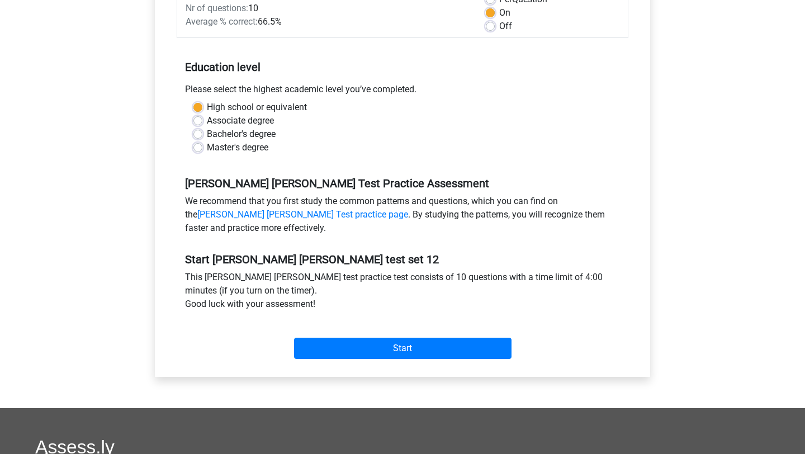
scroll to position [123, 0]
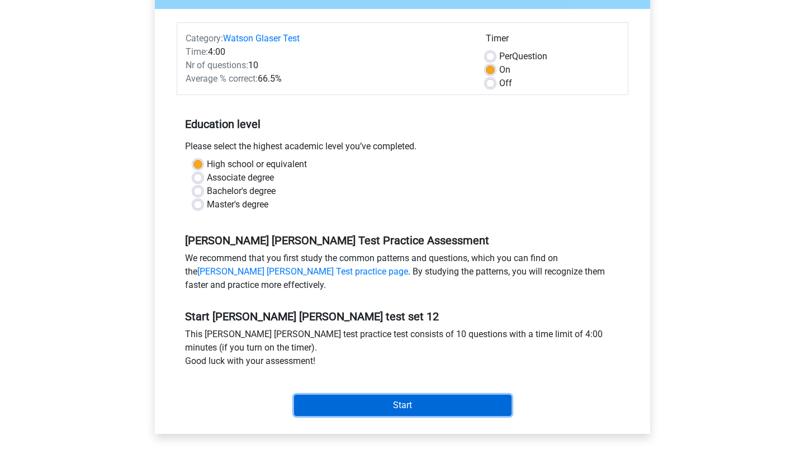
click at [422, 404] on input "Start" at bounding box center [402, 405] width 217 height 21
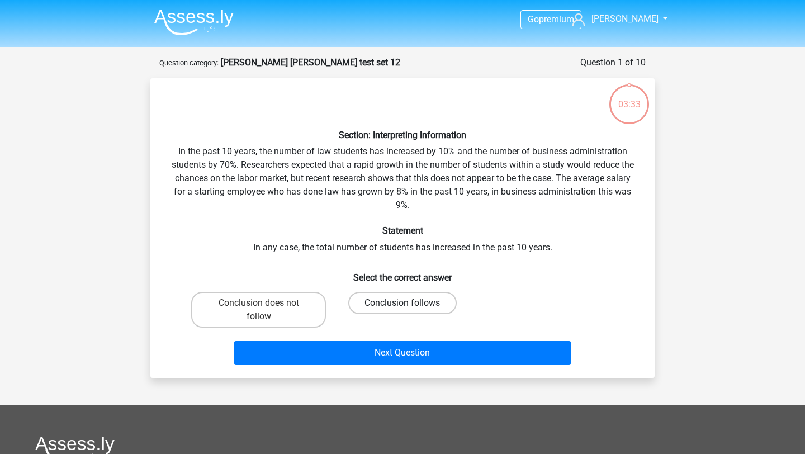
click at [357, 302] on label "Conclusion follows" at bounding box center [402, 303] width 108 height 22
click at [403, 303] on input "Conclusion follows" at bounding box center [406, 306] width 7 height 7
radio input "true"
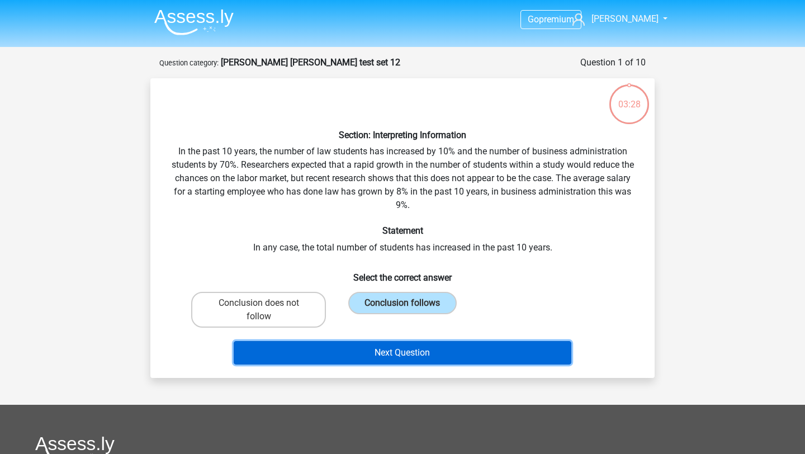
click at [359, 343] on button "Next Question" at bounding box center [403, 352] width 338 height 23
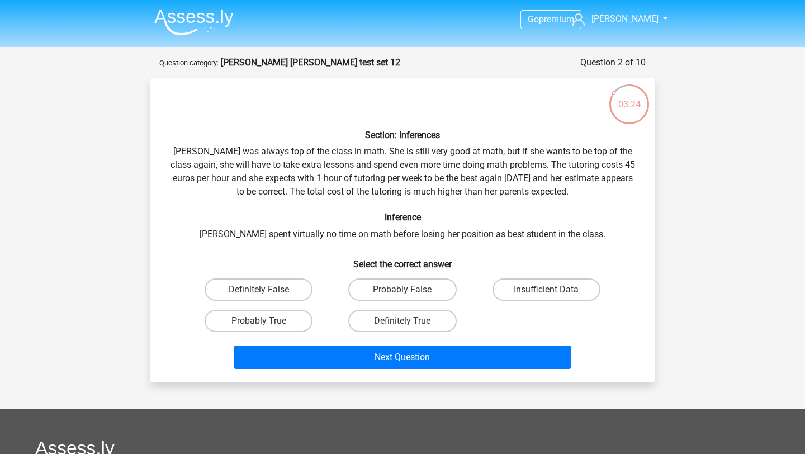
scroll to position [3, 0]
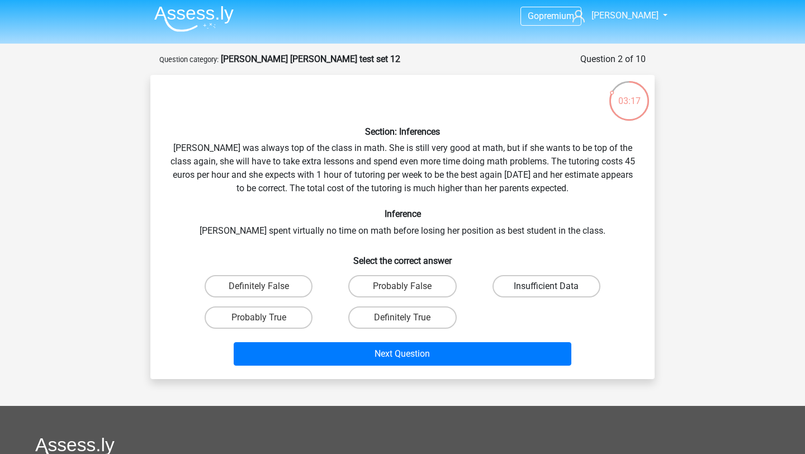
click at [524, 287] on label "Insufficient Data" at bounding box center [547, 286] width 108 height 22
click at [546, 287] on input "Insufficient Data" at bounding box center [549, 289] width 7 height 7
radio input "true"
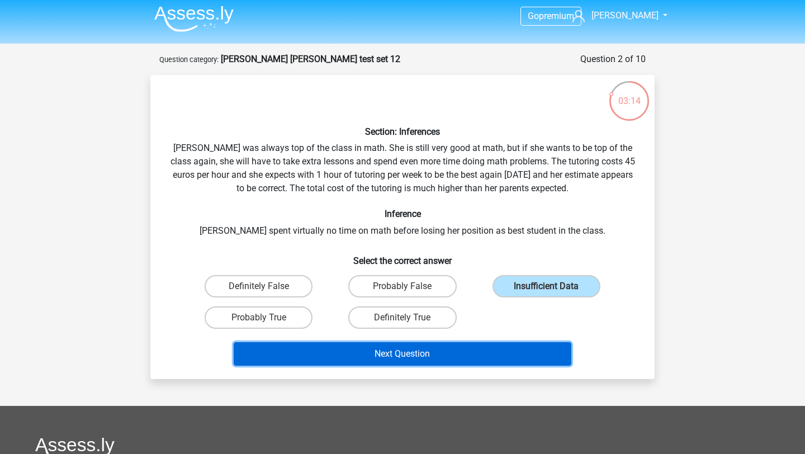
click at [484, 349] on button "Next Question" at bounding box center [403, 353] width 338 height 23
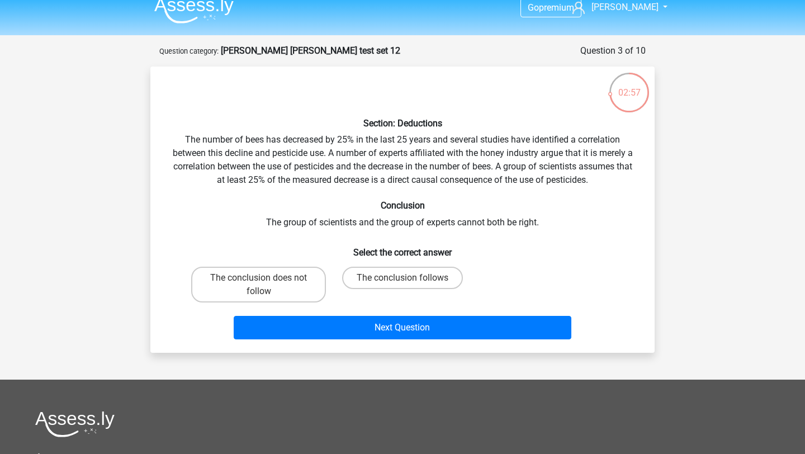
scroll to position [10, 0]
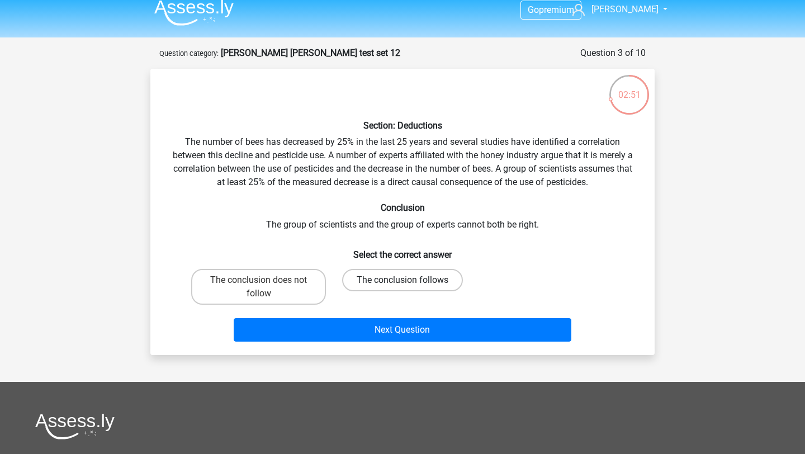
click at [357, 274] on label "The conclusion follows" at bounding box center [402, 280] width 121 height 22
click at [403, 280] on input "The conclusion follows" at bounding box center [406, 283] width 7 height 7
radio input "true"
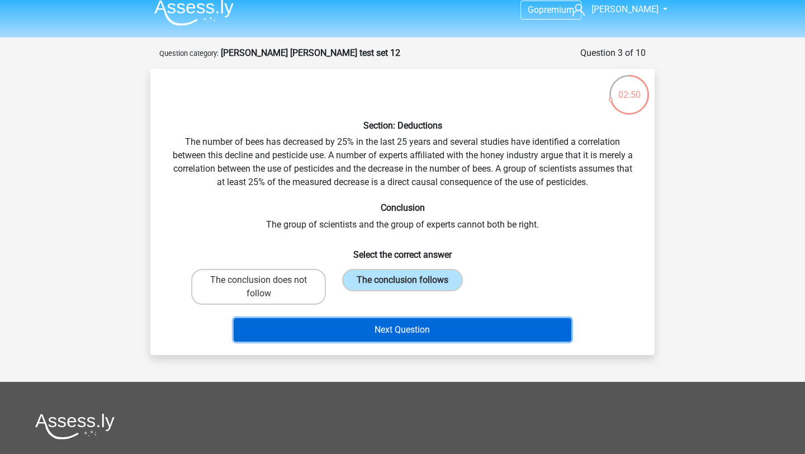
click at [354, 335] on button "Next Question" at bounding box center [403, 329] width 338 height 23
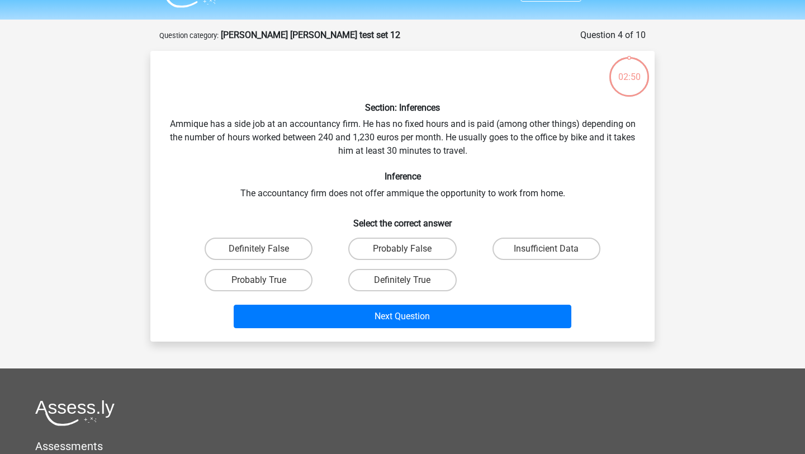
scroll to position [0, 0]
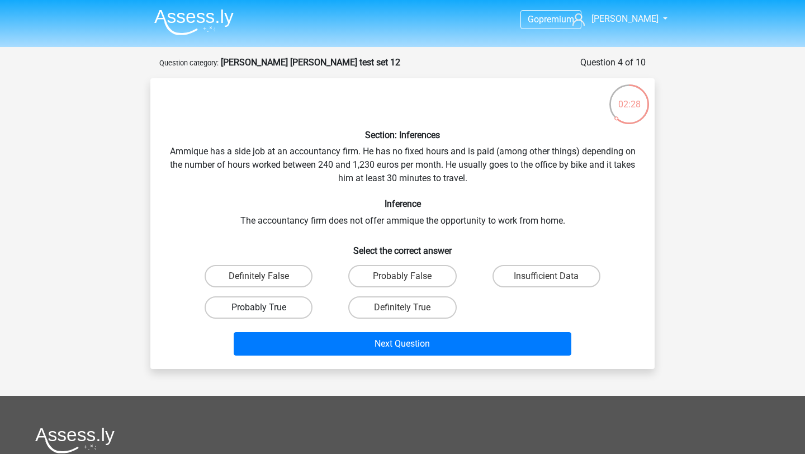
click at [290, 306] on label "Probably True" at bounding box center [259, 307] width 108 height 22
click at [266, 308] on input "Probably True" at bounding box center [262, 311] width 7 height 7
radio input "true"
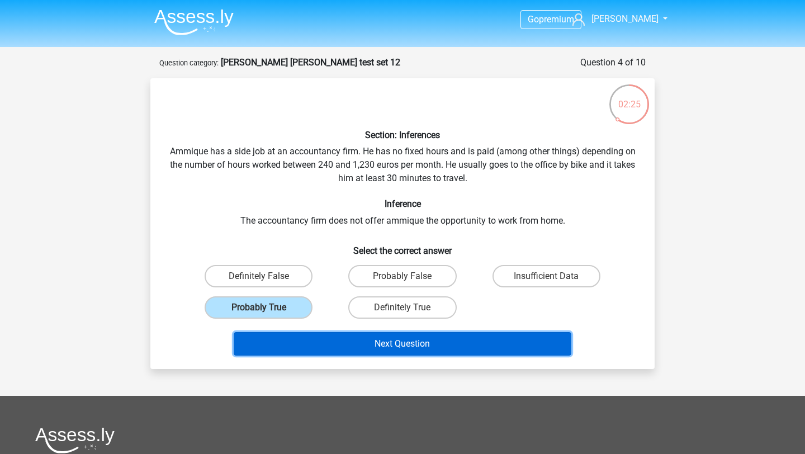
click at [433, 347] on button "Next Question" at bounding box center [403, 343] width 338 height 23
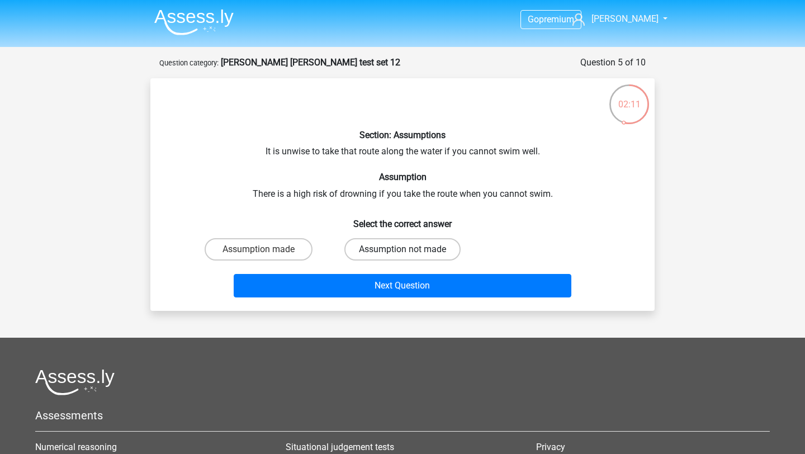
click at [372, 250] on label "Assumption not made" at bounding box center [402, 249] width 116 height 22
click at [403, 250] on input "Assumption not made" at bounding box center [406, 252] width 7 height 7
radio input "true"
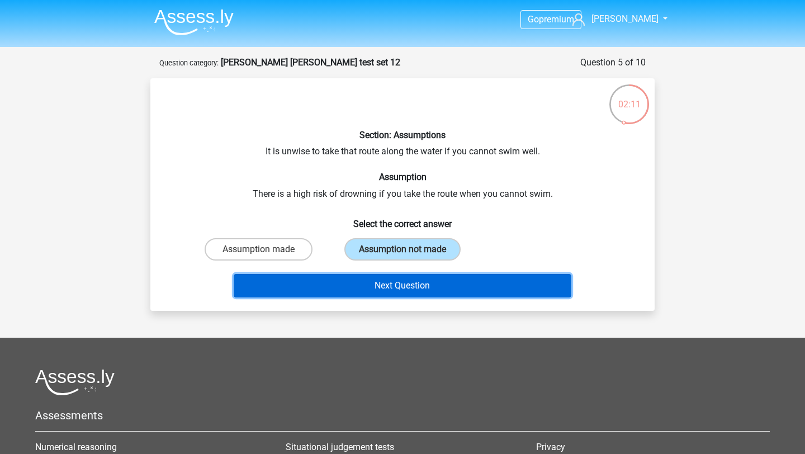
click at [360, 281] on button "Next Question" at bounding box center [403, 285] width 338 height 23
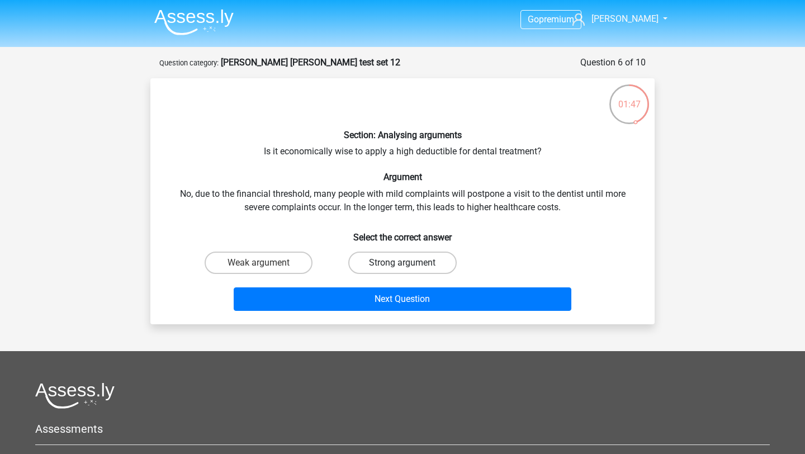
click at [397, 268] on label "Strong argument" at bounding box center [402, 263] width 108 height 22
click at [403, 268] on input "Strong argument" at bounding box center [406, 266] width 7 height 7
radio input "true"
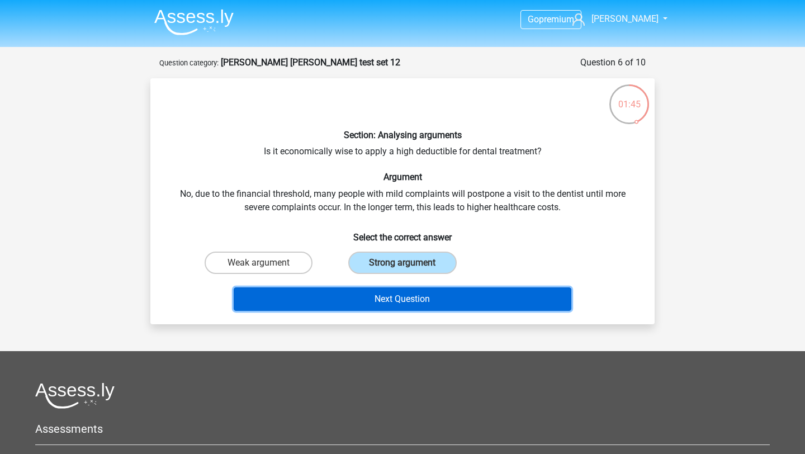
click at [387, 304] on button "Next Question" at bounding box center [403, 298] width 338 height 23
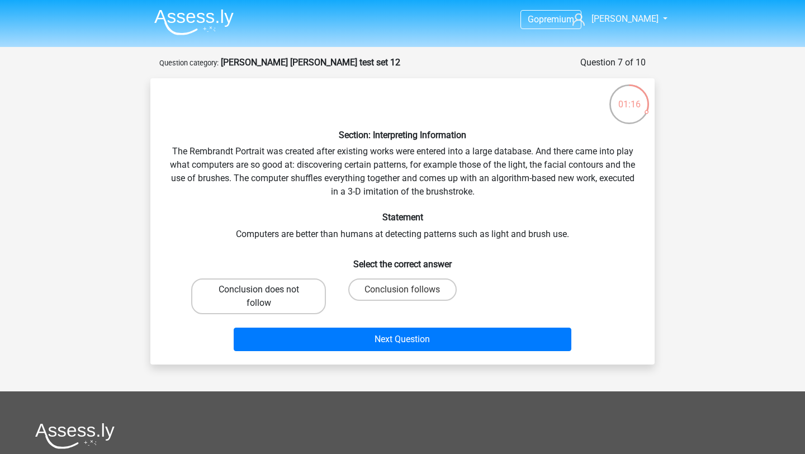
click at [304, 286] on label "Conclusion does not follow" at bounding box center [258, 296] width 135 height 36
click at [266, 290] on input "Conclusion does not follow" at bounding box center [262, 293] width 7 height 7
radio input "true"
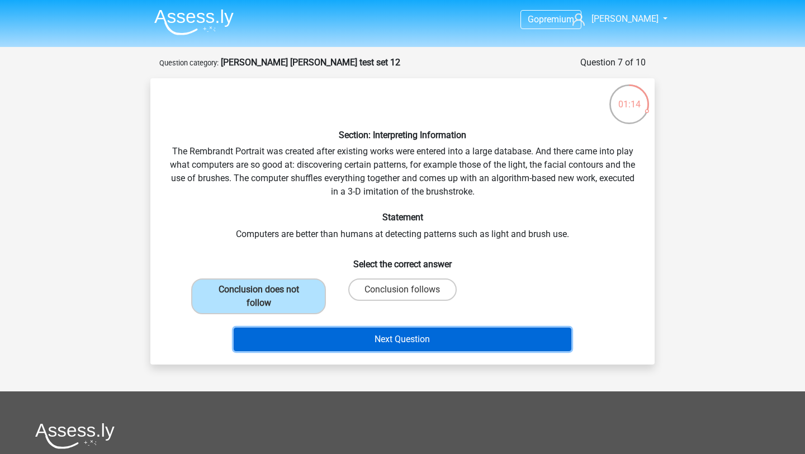
click at [357, 342] on button "Next Question" at bounding box center [403, 339] width 338 height 23
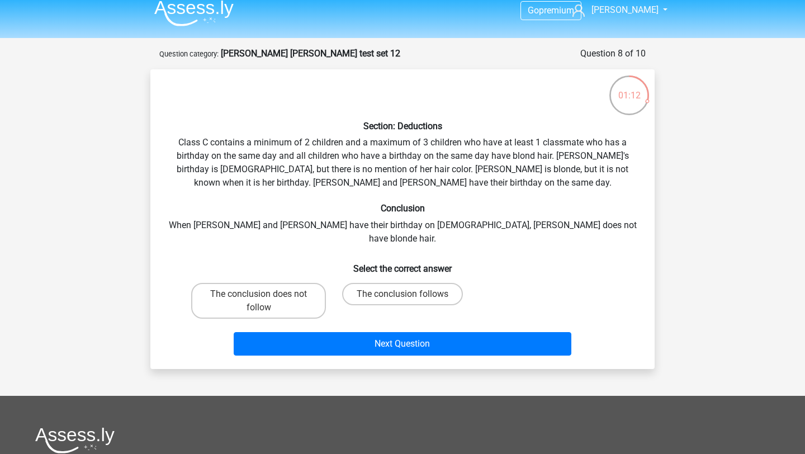
scroll to position [7, 0]
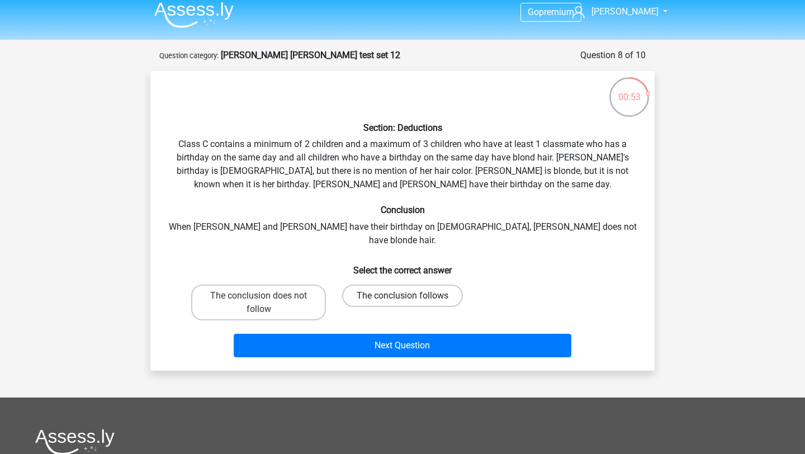
click at [359, 285] on label "The conclusion follows" at bounding box center [402, 296] width 121 height 22
click at [403, 296] on input "The conclusion follows" at bounding box center [406, 299] width 7 height 7
radio input "true"
click at [287, 285] on label "The conclusion does not follow" at bounding box center [258, 303] width 135 height 36
click at [266, 296] on input "The conclusion does not follow" at bounding box center [262, 299] width 7 height 7
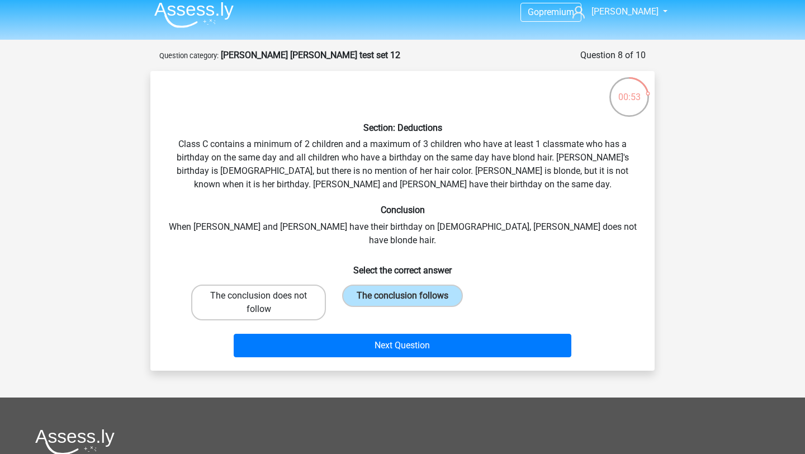
radio input "true"
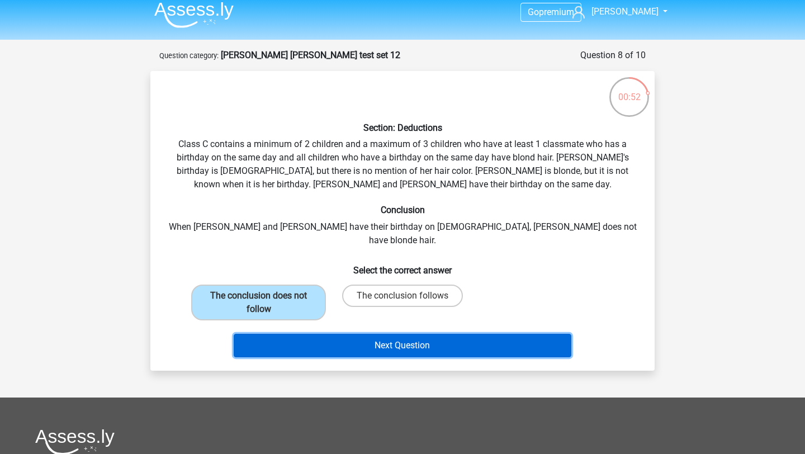
click at [340, 334] on button "Next Question" at bounding box center [403, 345] width 338 height 23
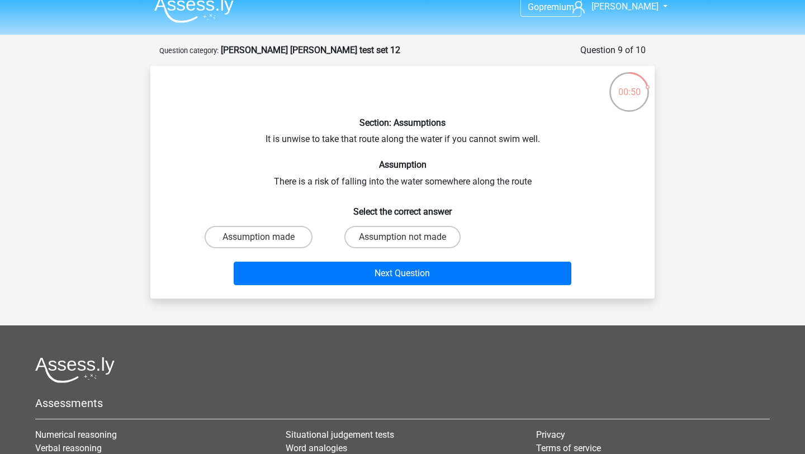
scroll to position [7, 0]
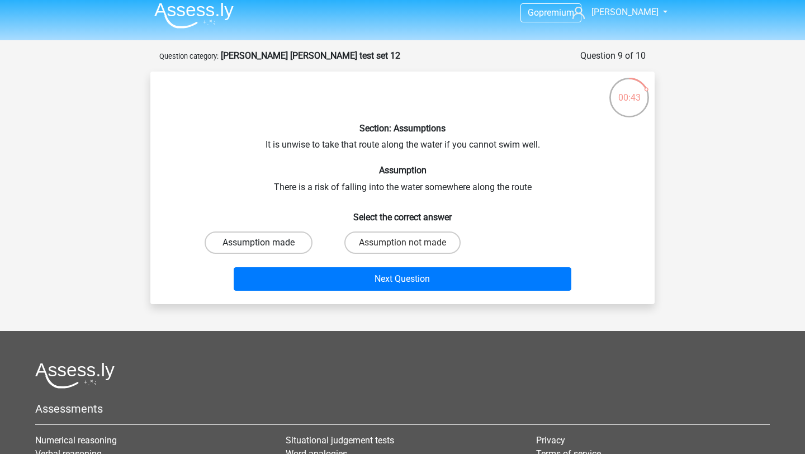
click at [286, 240] on label "Assumption made" at bounding box center [259, 242] width 108 height 22
click at [266, 243] on input "Assumption made" at bounding box center [262, 246] width 7 height 7
radio input "true"
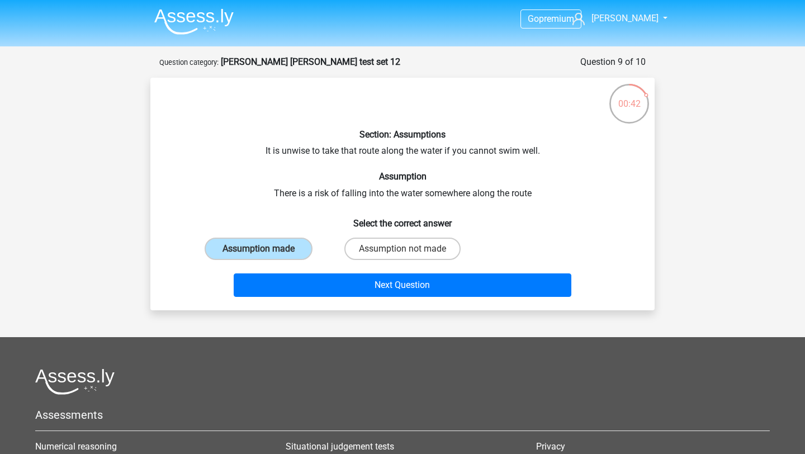
scroll to position [0, 0]
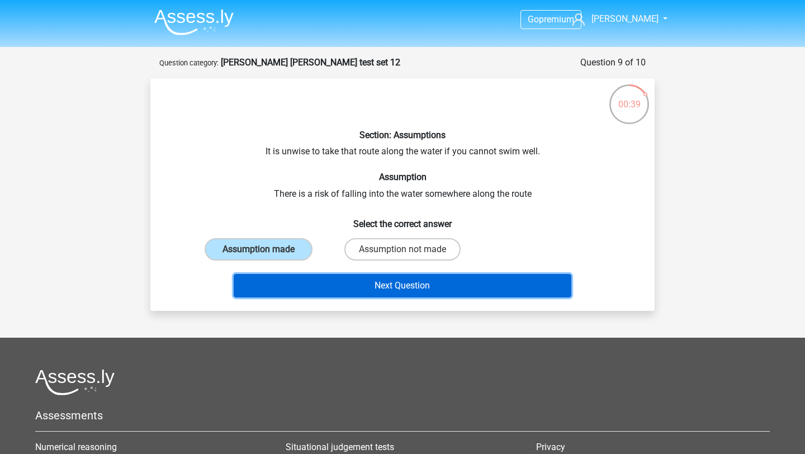
click at [453, 278] on button "Next Question" at bounding box center [403, 285] width 338 height 23
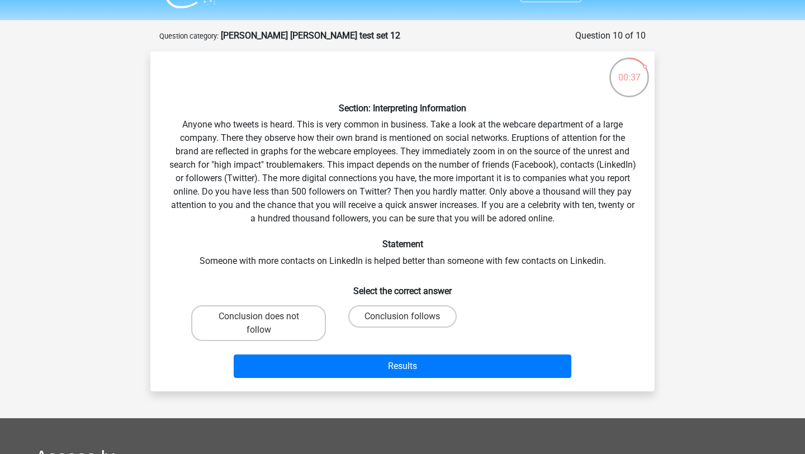
scroll to position [25, 0]
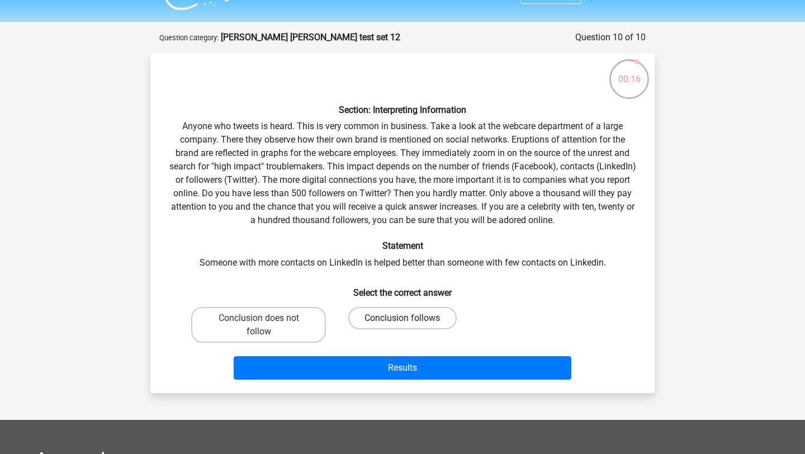
click at [383, 327] on label "Conclusion follows" at bounding box center [402, 318] width 108 height 22
click at [403, 325] on input "Conclusion follows" at bounding box center [406, 321] width 7 height 7
radio input "true"
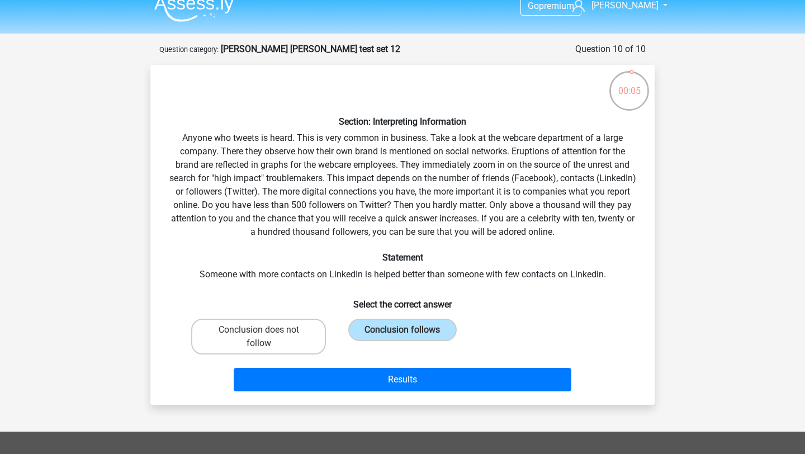
scroll to position [14, 0]
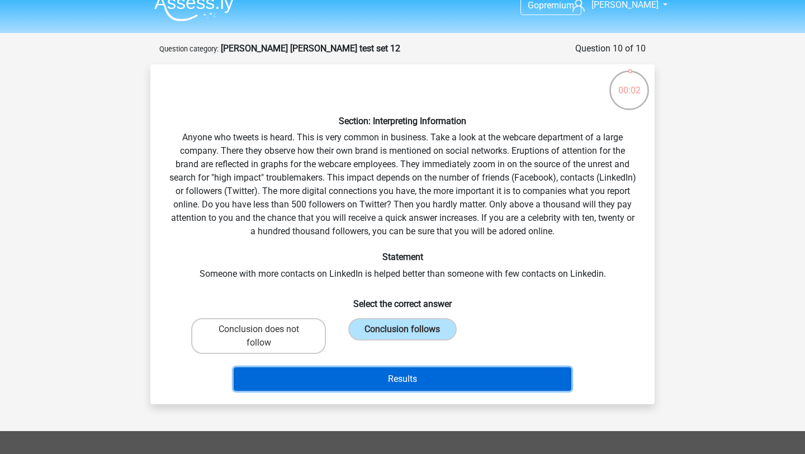
click at [395, 384] on button "Results" at bounding box center [403, 378] width 338 height 23
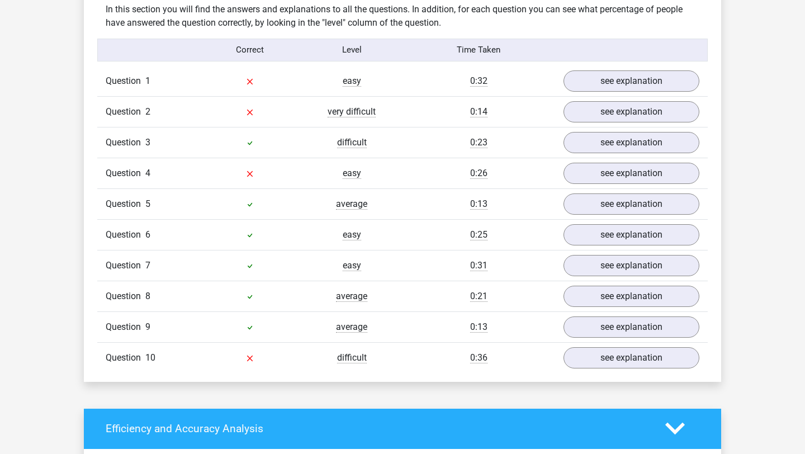
scroll to position [847, 0]
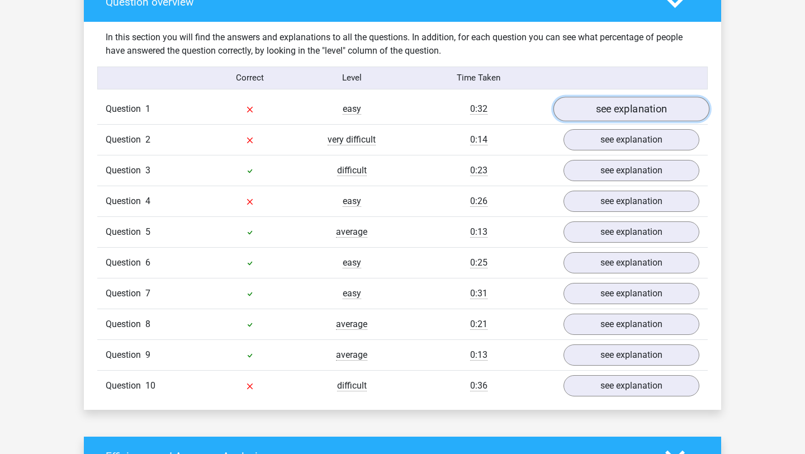
click at [607, 115] on link "see explanation" at bounding box center [632, 109] width 156 height 25
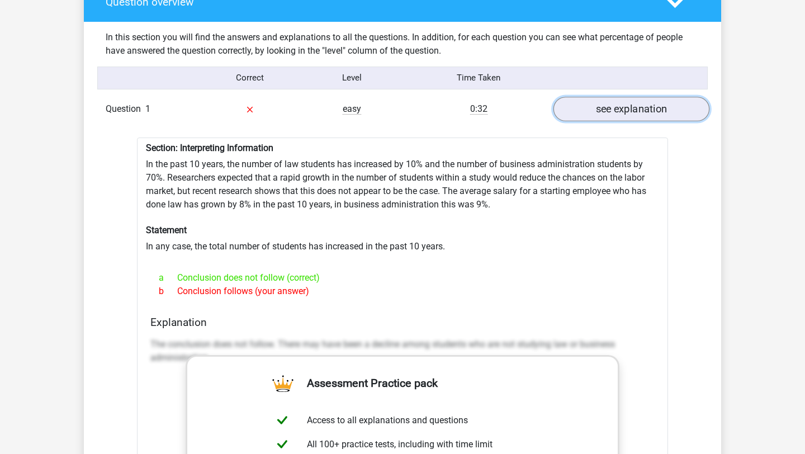
click at [611, 111] on link "see explanation" at bounding box center [632, 109] width 156 height 25
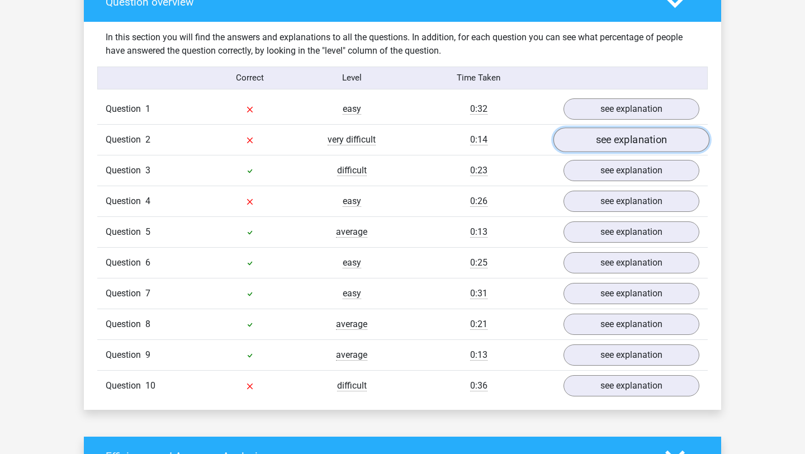
click at [606, 142] on link "see explanation" at bounding box center [632, 139] width 156 height 25
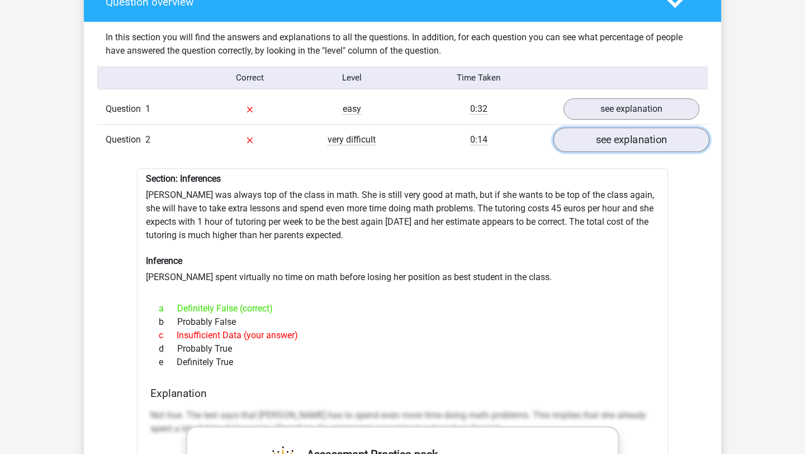
click at [608, 143] on link "see explanation" at bounding box center [632, 139] width 156 height 25
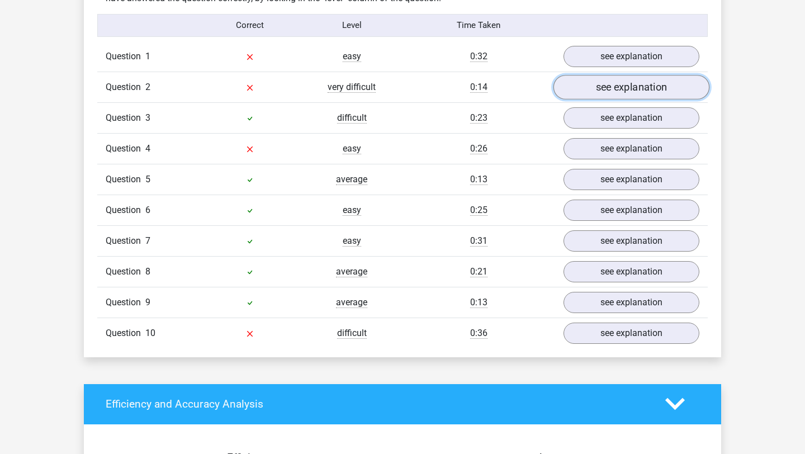
scroll to position [904, 0]
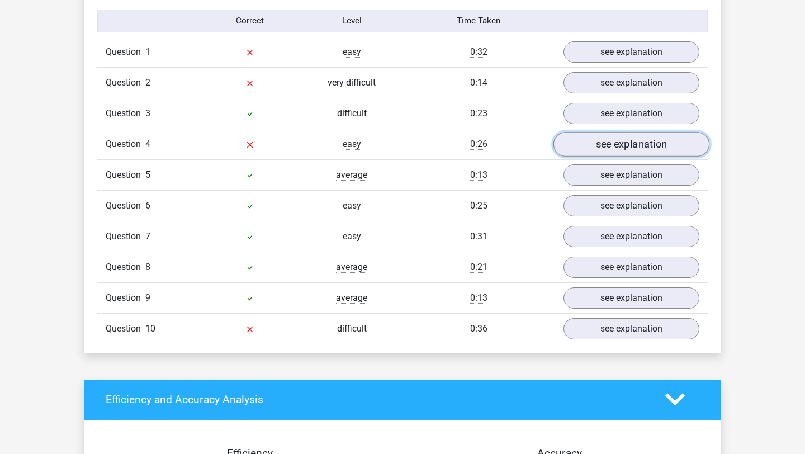
click at [585, 146] on link "see explanation" at bounding box center [632, 144] width 156 height 25
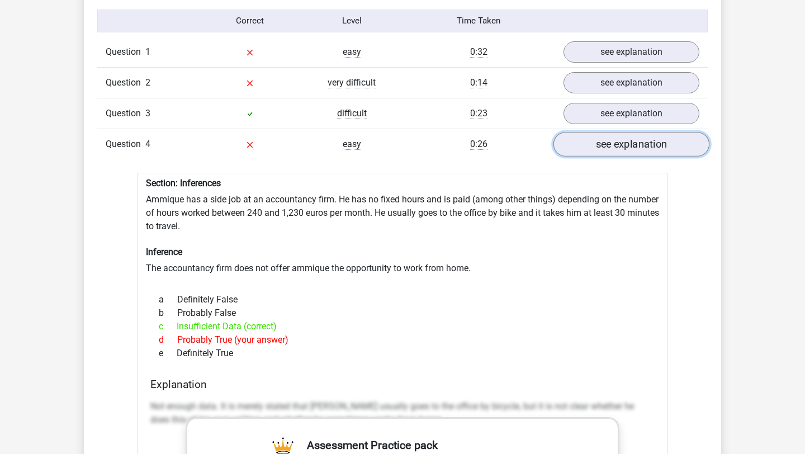
click at [585, 146] on link "see explanation" at bounding box center [632, 144] width 156 height 25
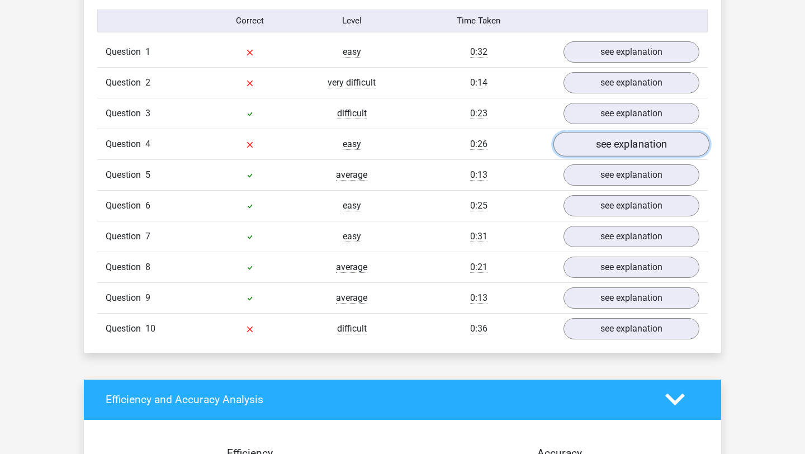
scroll to position [914, 0]
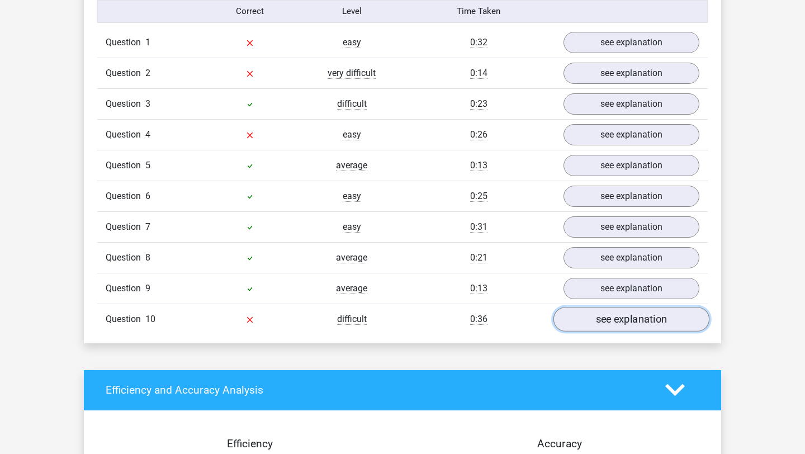
click at [599, 310] on link "see explanation" at bounding box center [632, 319] width 156 height 25
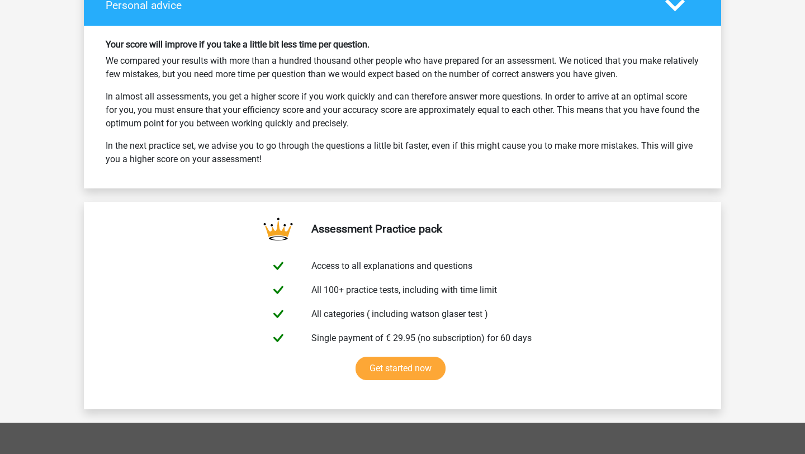
scroll to position [2378, 0]
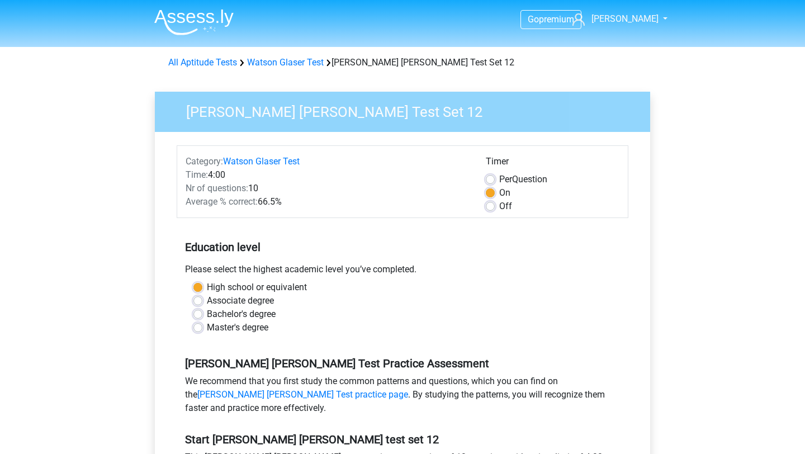
scroll to position [123, 0]
